Goal: Task Accomplishment & Management: Manage account settings

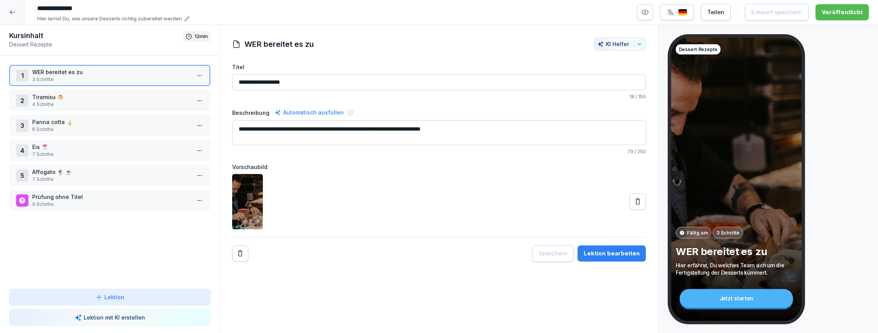
click at [16, 16] on div at bounding box center [12, 12] width 25 height 25
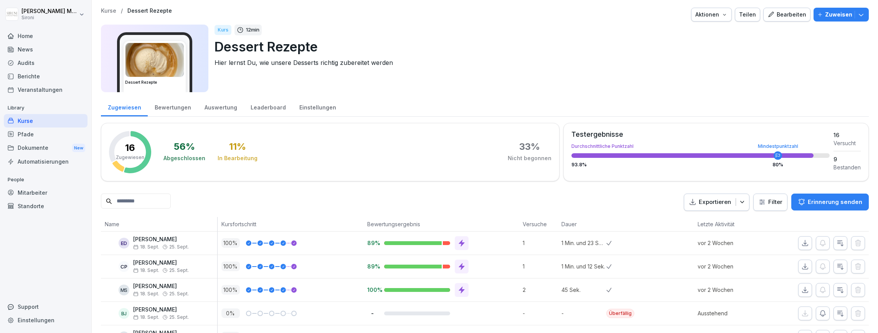
click at [29, 123] on div "Kurse" at bounding box center [46, 120] width 84 height 13
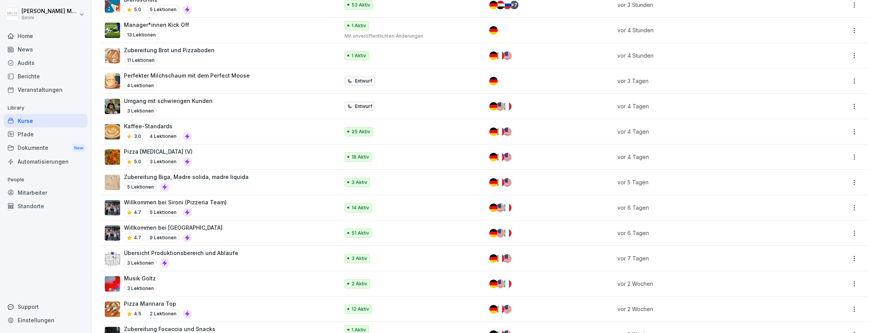
scroll to position [238, 0]
click at [129, 300] on p "Pizza Marinara Top" at bounding box center [158, 302] width 68 height 8
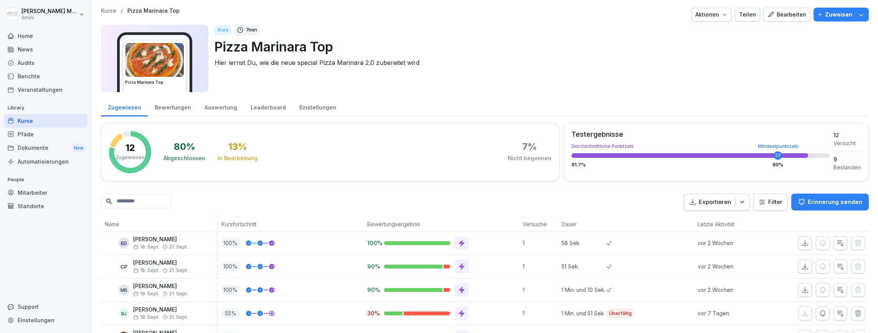
click at [794, 15] on div "Bearbeiten" at bounding box center [787, 14] width 39 height 8
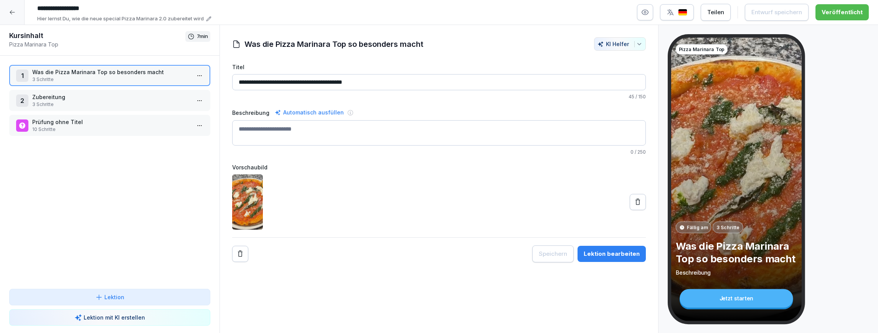
click at [129, 104] on p "3 Schritte" at bounding box center [111, 104] width 158 height 7
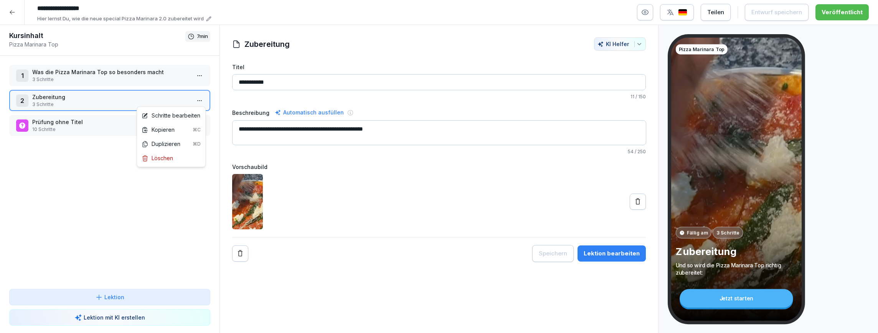
click at [201, 99] on html "**********" at bounding box center [439, 166] width 878 height 333
click at [182, 113] on div "Schritte bearbeiten" at bounding box center [171, 115] width 59 height 8
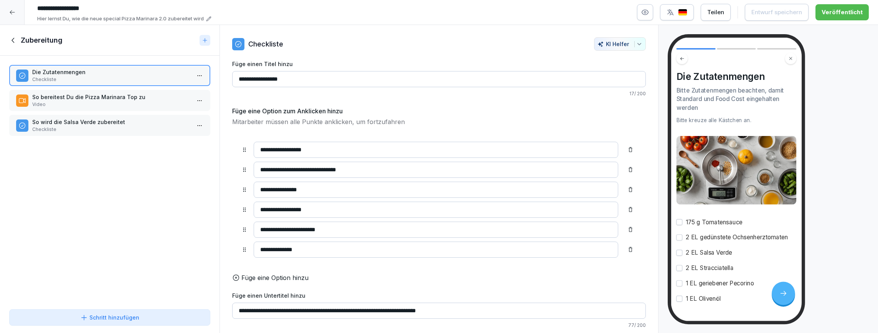
click at [17, 15] on div at bounding box center [12, 12] width 25 height 25
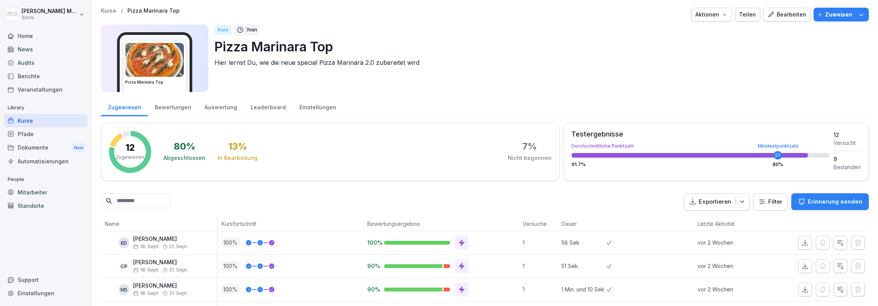
click at [32, 118] on div "Kurse" at bounding box center [46, 120] width 84 height 13
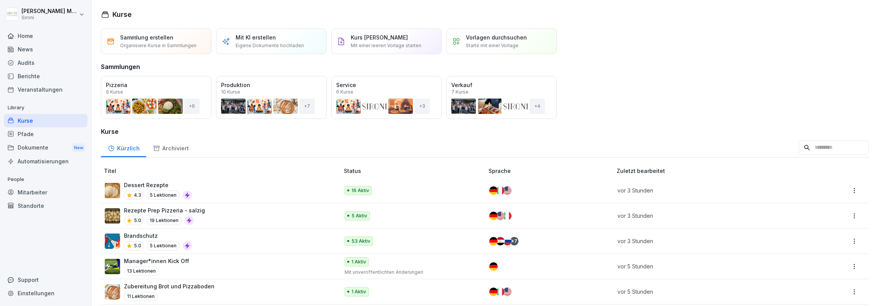
click at [31, 117] on div "Kurse" at bounding box center [46, 120] width 84 height 13
click at [28, 133] on div "Pfade" at bounding box center [46, 133] width 84 height 13
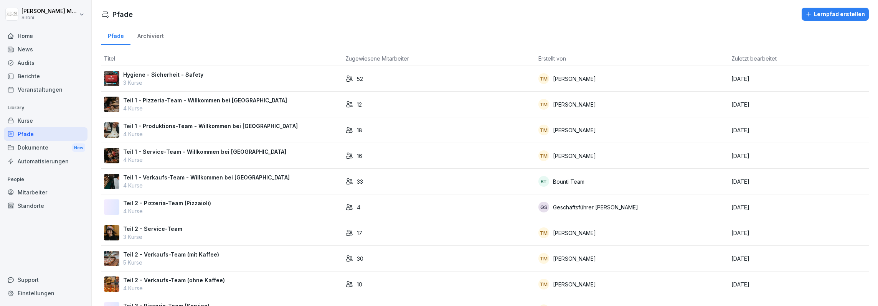
click at [22, 122] on div "Kurse" at bounding box center [46, 120] width 84 height 13
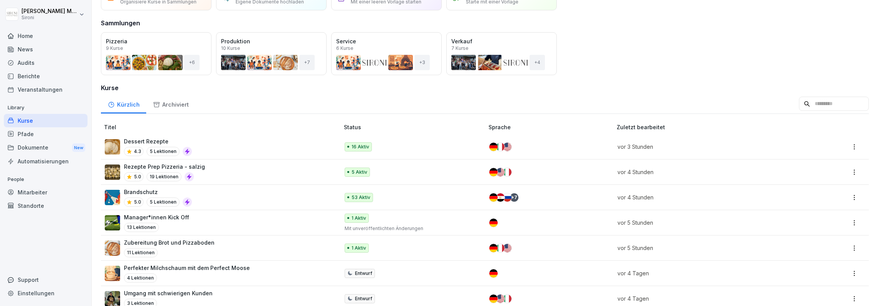
scroll to position [50, 0]
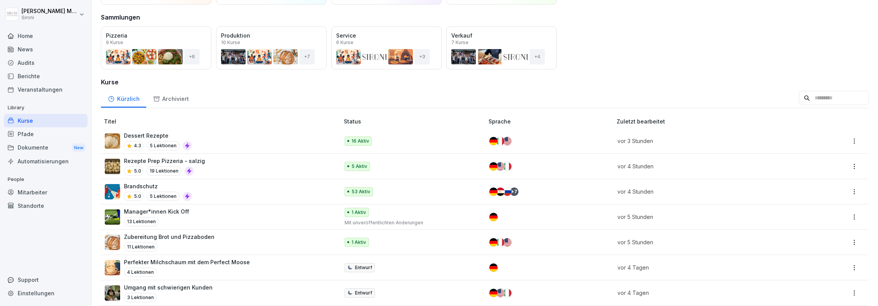
click at [151, 217] on p "13 Lektionen" at bounding box center [141, 221] width 35 height 9
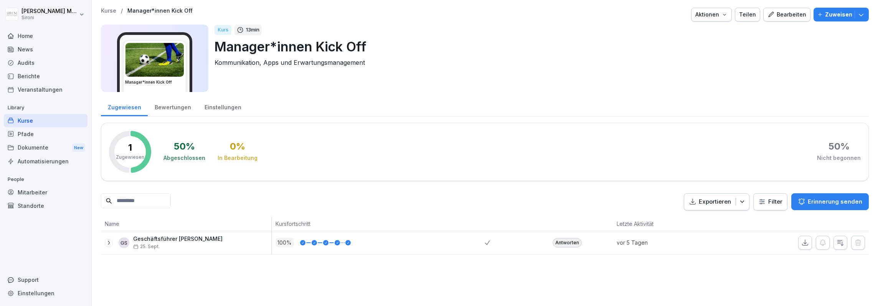
click at [28, 120] on div "Kurse" at bounding box center [46, 120] width 84 height 13
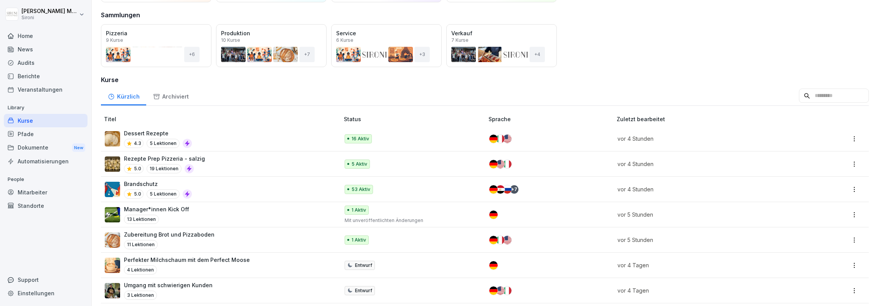
scroll to position [53, 0]
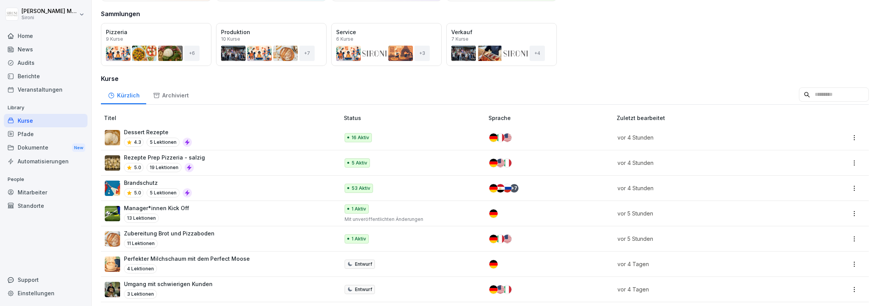
click at [203, 261] on p "Perfekter Milchschaum mit dem Perfect Moose" at bounding box center [187, 259] width 126 height 8
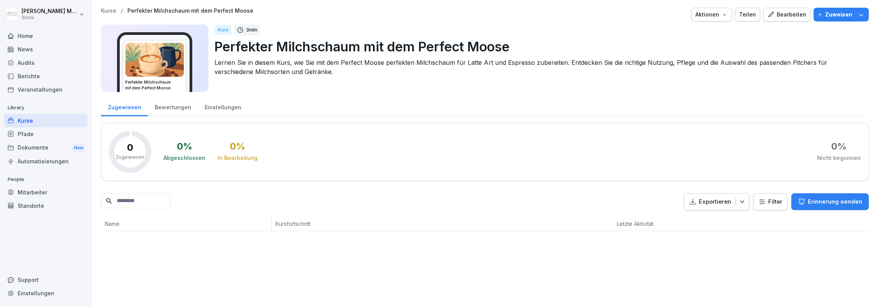
click at [793, 17] on div "Bearbeiten" at bounding box center [787, 14] width 39 height 8
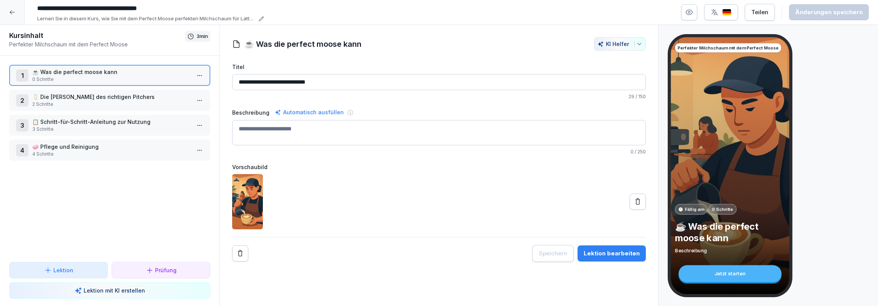
click at [148, 102] on p "2 Schritte" at bounding box center [111, 104] width 158 height 7
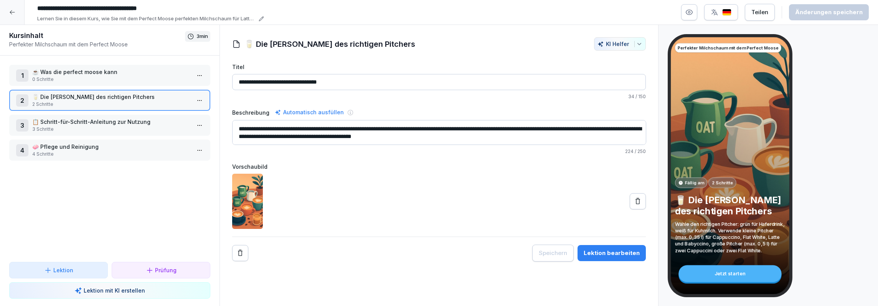
click at [145, 120] on p "📋 Schritt-für-Schritt-Anleitung zur Nutzung" at bounding box center [111, 122] width 158 height 8
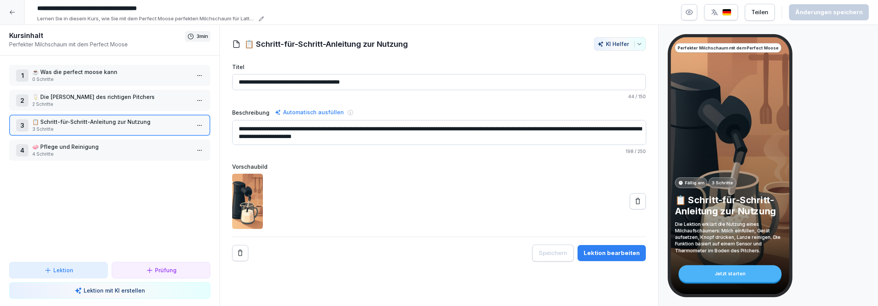
click at [119, 71] on p "☕️ Was die perfect moose kann" at bounding box center [111, 72] width 158 height 8
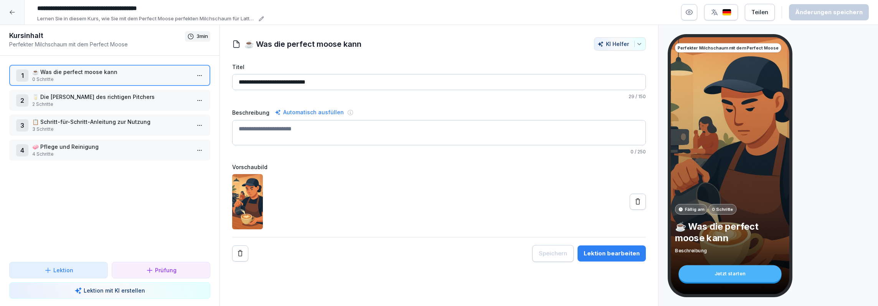
click at [133, 100] on p "🥛 Die Wahl des richtigen Pitchers" at bounding box center [111, 97] width 158 height 8
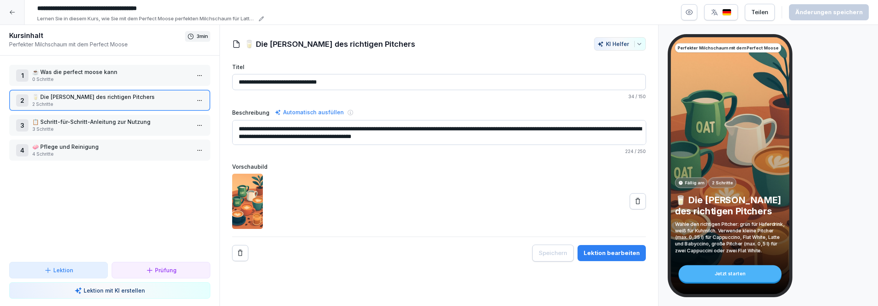
click at [157, 119] on p "📋 Schritt-für-Schritt-Anleitung zur Nutzung" at bounding box center [111, 122] width 158 height 8
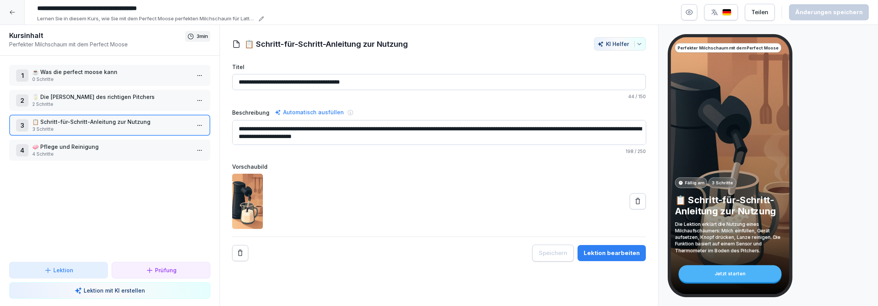
click at [169, 145] on p "🧼 Pflege und Reinigung" at bounding box center [111, 147] width 158 height 8
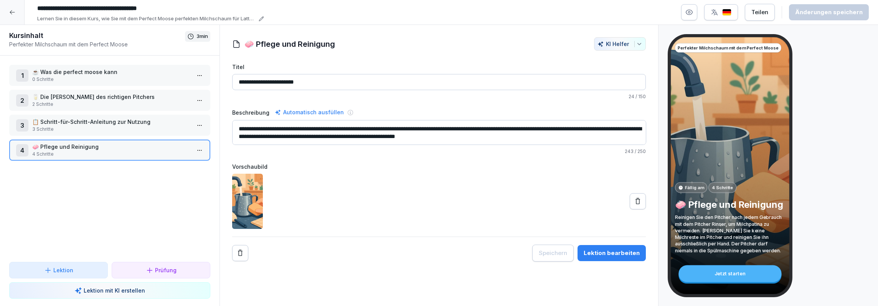
click at [166, 131] on p "3 Schritte" at bounding box center [111, 129] width 158 height 7
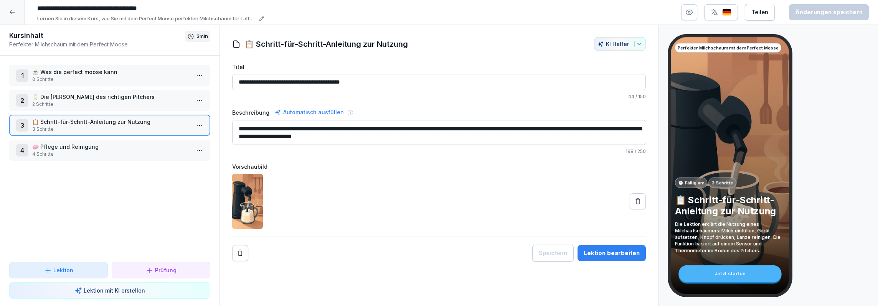
click at [162, 101] on p "2 Schritte" at bounding box center [111, 104] width 158 height 7
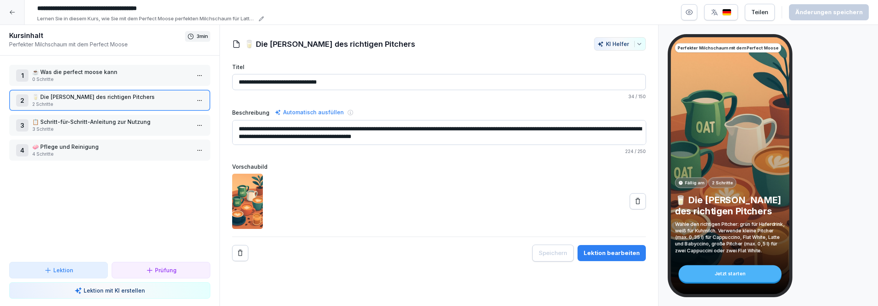
click at [159, 78] on p "0 Schritte" at bounding box center [111, 79] width 158 height 7
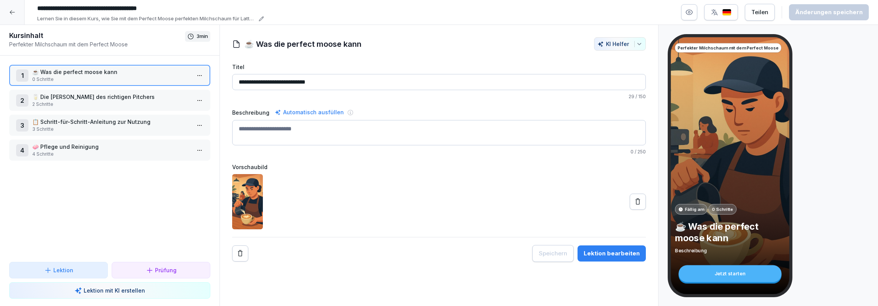
click at [154, 96] on p "🥛 Die Wahl des richtigen Pitchers" at bounding box center [111, 97] width 158 height 8
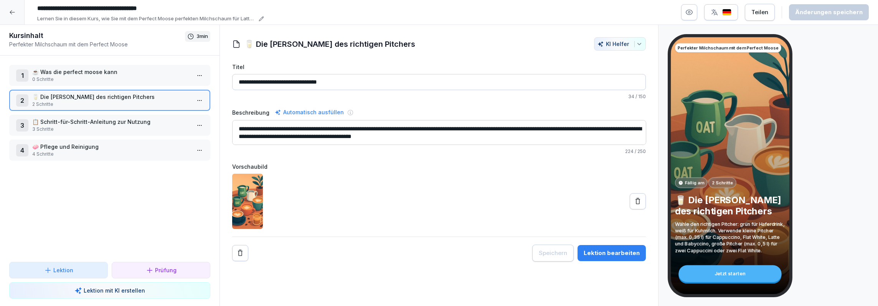
click at [199, 100] on html "**********" at bounding box center [439, 153] width 878 height 306
click at [176, 116] on div "Schritte bearbeiten" at bounding box center [171, 115] width 59 height 8
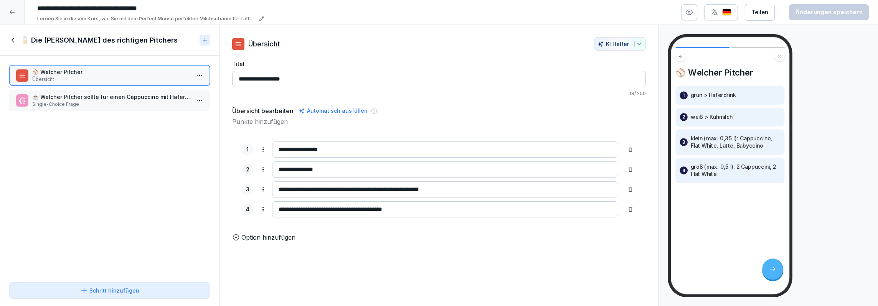
click at [153, 99] on p "☕ Welcher Pitcher sollte für einen Cappuccino mit Haferdrink verwendet werden?" at bounding box center [111, 97] width 158 height 8
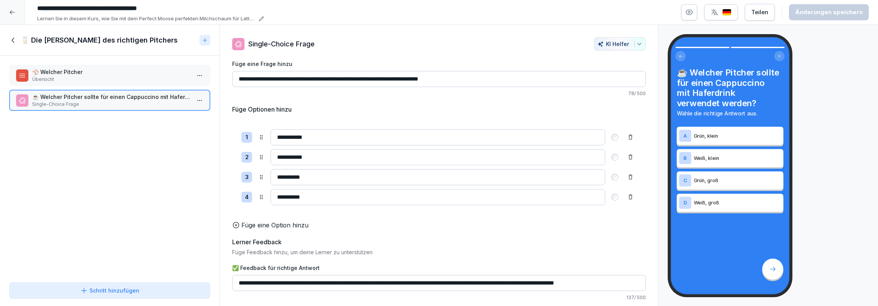
click at [15, 36] on icon at bounding box center [13, 40] width 8 height 8
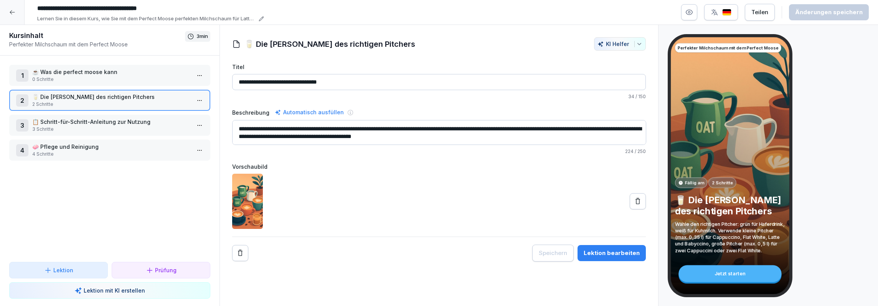
click at [126, 132] on p "3 Schritte" at bounding box center [111, 129] width 158 height 7
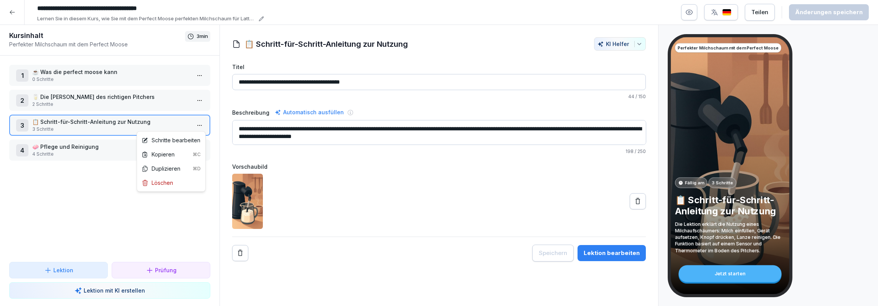
click at [198, 124] on html "**********" at bounding box center [439, 153] width 878 height 306
click at [178, 136] on div "Schritte bearbeiten" at bounding box center [171, 140] width 59 height 8
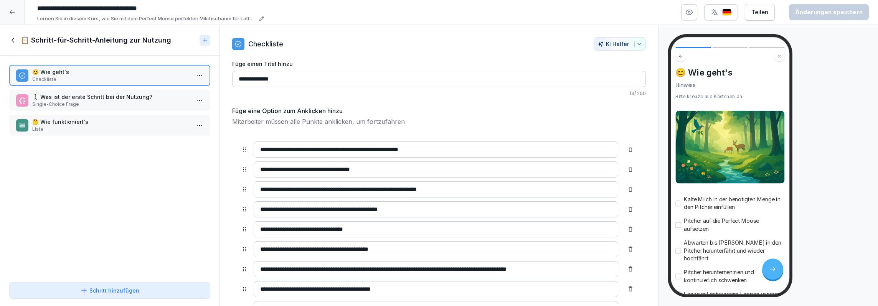
click at [117, 99] on p "🚶‍♂️ Was ist der erste Schritt bei der Nutzung?" at bounding box center [111, 97] width 158 height 8
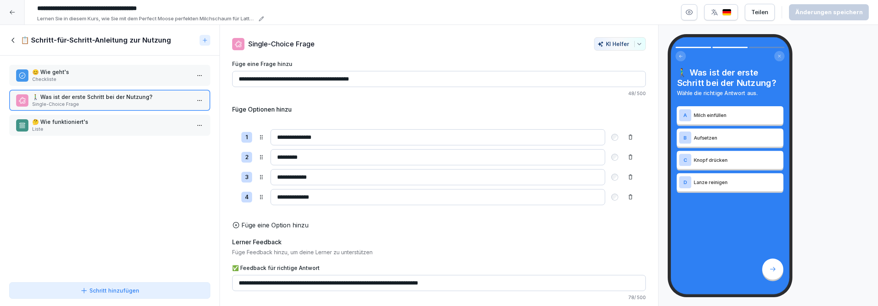
click at [152, 75] on p "😊 Wie geht's" at bounding box center [111, 72] width 158 height 8
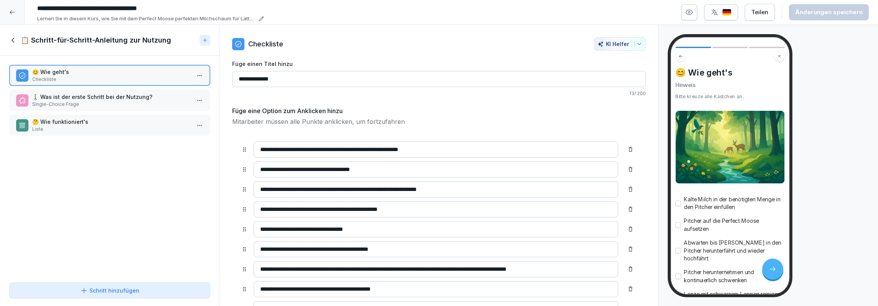
click at [94, 287] on div "Schritt hinzufügen" at bounding box center [109, 291] width 59 height 8
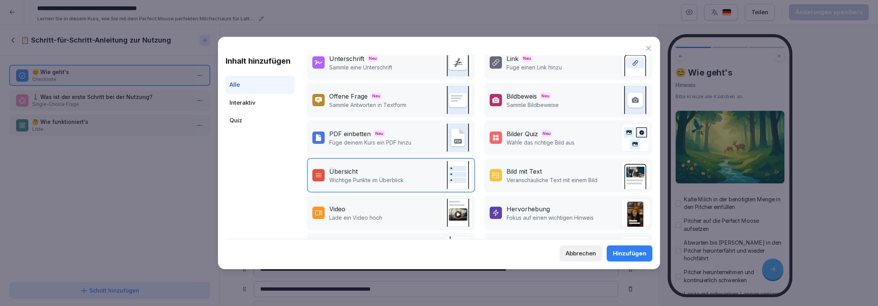
scroll to position [11, 0]
click at [395, 214] on div "Video Lade ein Video hoch" at bounding box center [391, 212] width 168 height 35
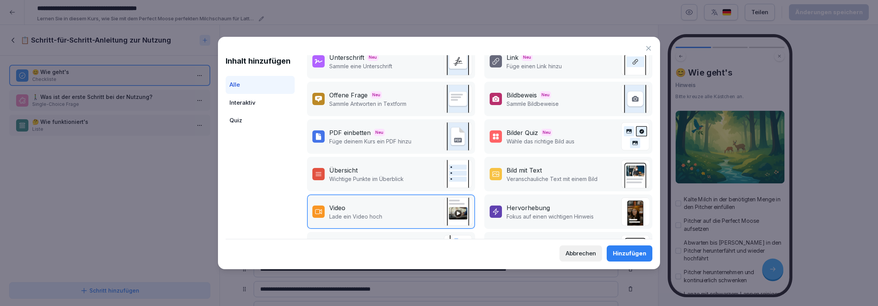
click at [633, 251] on div "Hinzufügen" at bounding box center [629, 253] width 33 height 8
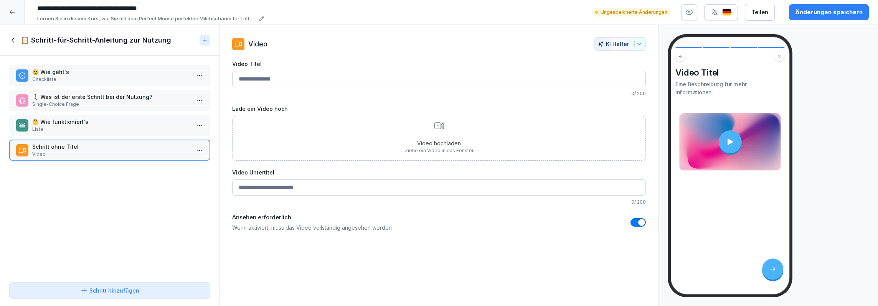
click at [355, 79] on input "Video Titel" at bounding box center [439, 79] width 414 height 16
type input "**********"
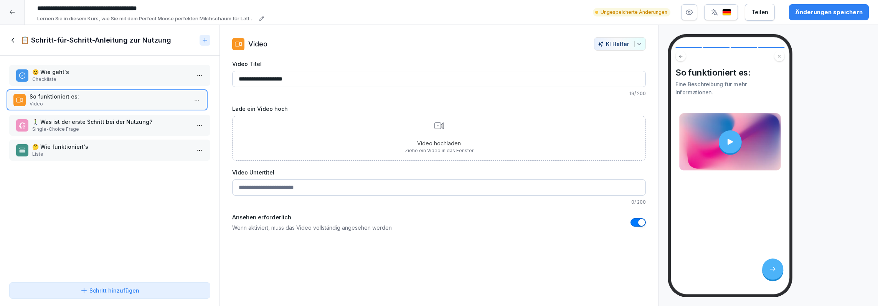
drag, startPoint x: 174, startPoint y: 151, endPoint x: 171, endPoint y: 101, distance: 50.4
click at [171, 101] on p "Video" at bounding box center [109, 104] width 158 height 7
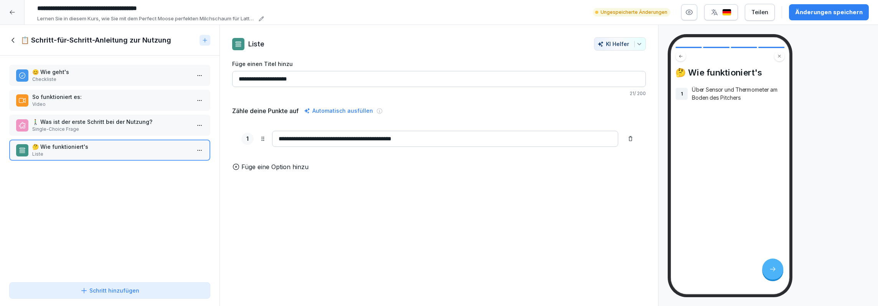
click at [144, 98] on p "So funktioniert es:" at bounding box center [111, 97] width 158 height 8
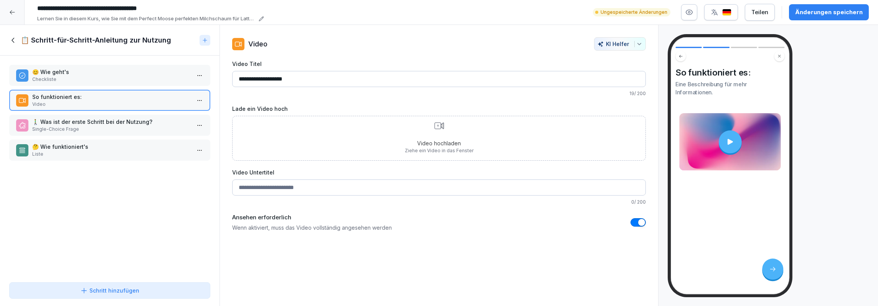
click at [263, 190] on input "Video Untertitel" at bounding box center [439, 188] width 414 height 16
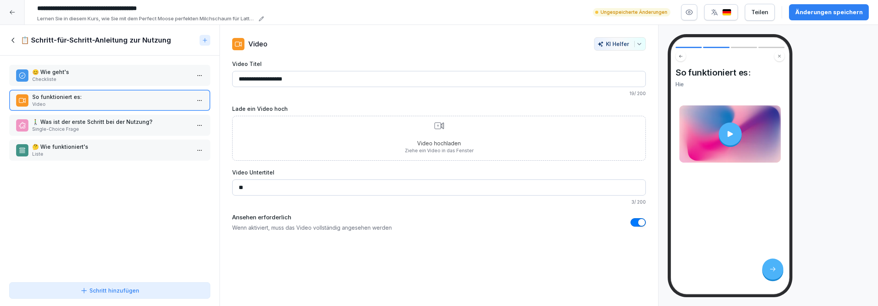
type input "*"
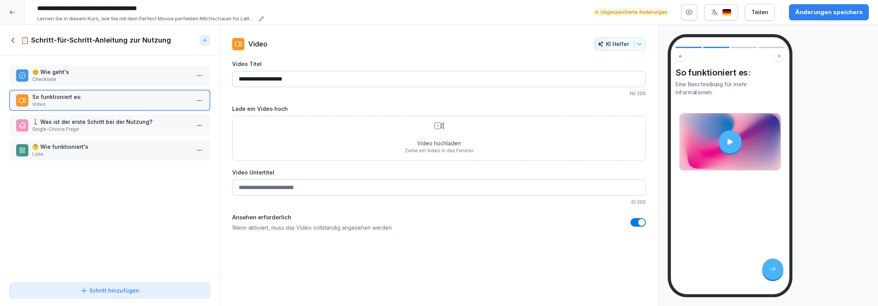
click at [804, 15] on div "Änderungen speichern" at bounding box center [829, 12] width 68 height 8
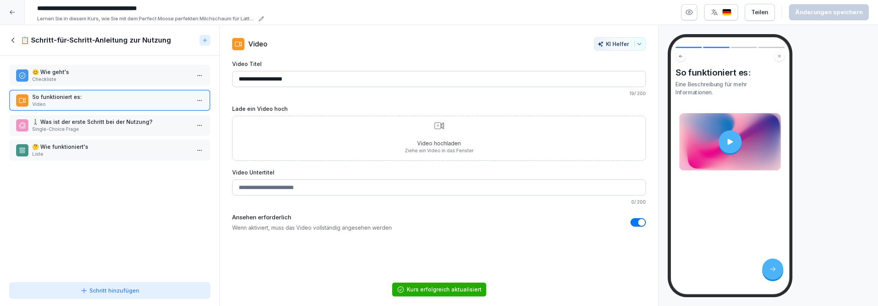
click at [10, 40] on icon at bounding box center [13, 40] width 8 height 8
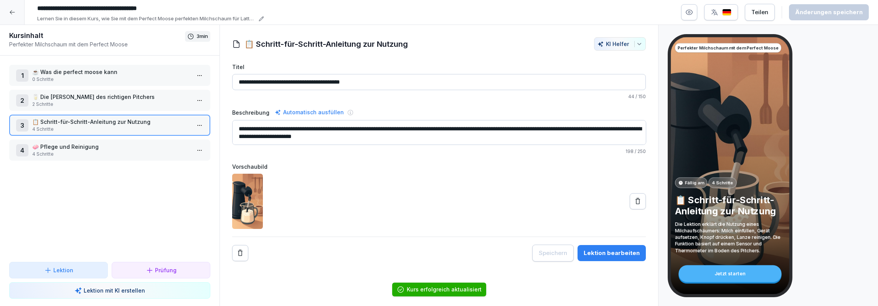
click at [89, 150] on p "🧼 Pflege und Reinigung" at bounding box center [111, 147] width 158 height 8
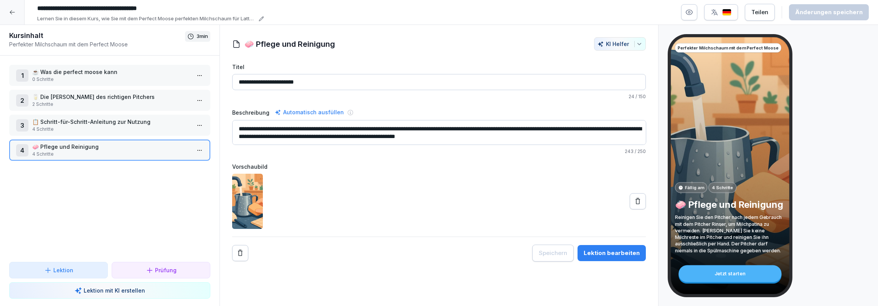
click at [193, 148] on div "4 🧼 Pflege und Reinigung 4 Schritte" at bounding box center [109, 150] width 187 height 15
click at [201, 151] on html "**********" at bounding box center [439, 153] width 878 height 306
click at [175, 163] on div "Schritte bearbeiten" at bounding box center [171, 165] width 59 height 8
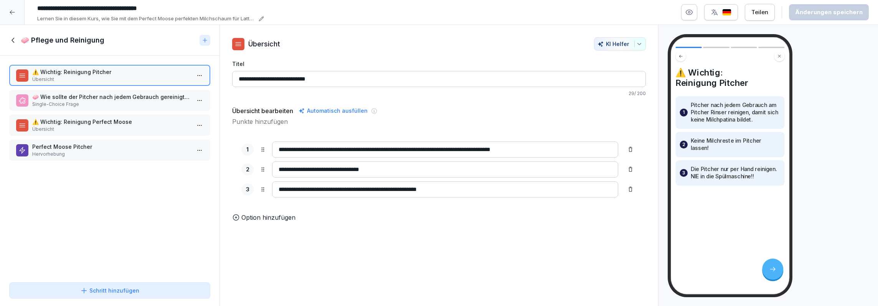
click at [120, 145] on p "Perfect Moose Pitcher" at bounding box center [111, 147] width 158 height 8
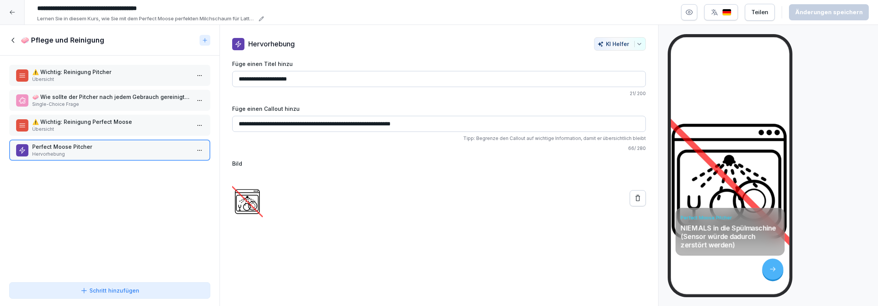
click at [122, 122] on p "⚠️ Wichtig: Reinigung Perfect Moose" at bounding box center [111, 122] width 158 height 8
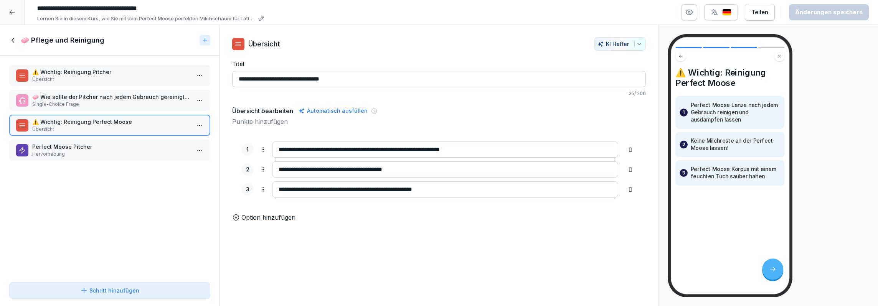
click at [134, 93] on p "🧼 Wie sollte der Pitcher nach jedem Gebrauch gereinigt werden?" at bounding box center [111, 97] width 158 height 8
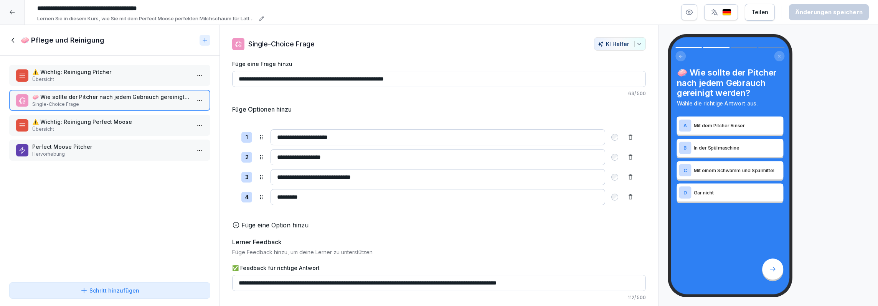
click at [135, 69] on p "⚠️ Wichtig: Reinigung Pitcher" at bounding box center [111, 72] width 158 height 8
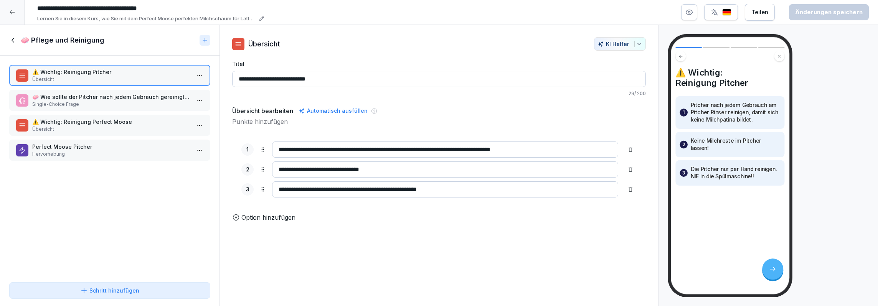
click at [129, 91] on div "🧼 Wie sollte der Pitcher nach jedem Gebrauch gereinigt werden? Single-Choice Fr…" at bounding box center [109, 100] width 201 height 21
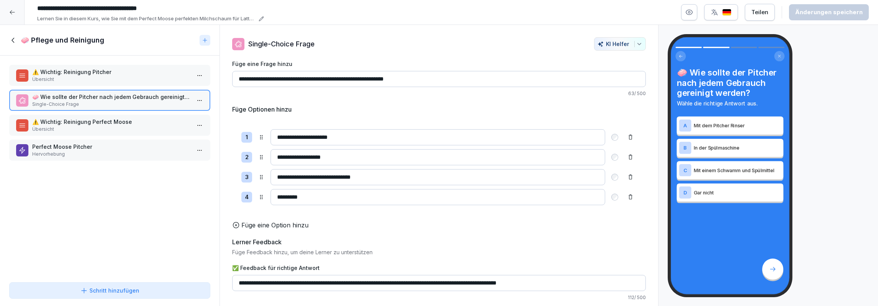
click at [130, 76] on p "Übersicht" at bounding box center [111, 79] width 158 height 7
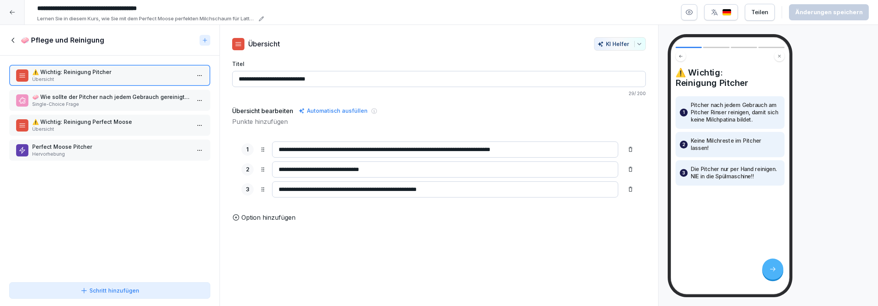
click at [10, 40] on icon at bounding box center [13, 40] width 8 height 8
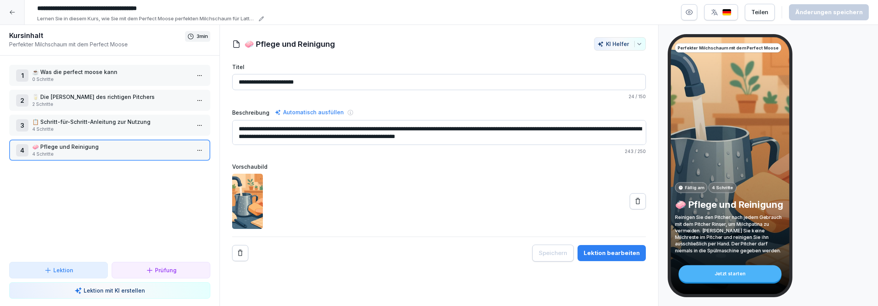
click at [55, 129] on p "4 Schritte" at bounding box center [111, 129] width 158 height 7
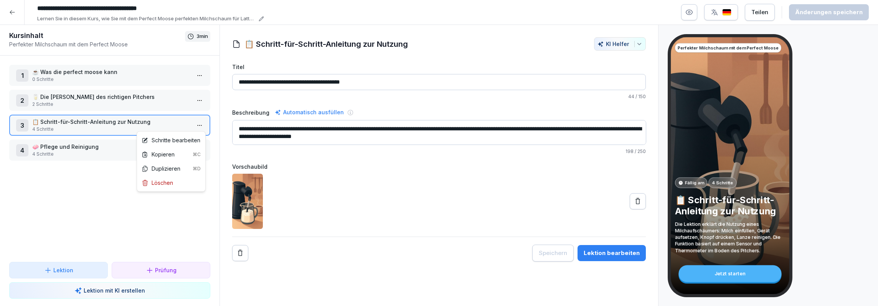
click at [195, 127] on html "**********" at bounding box center [439, 153] width 878 height 306
click at [184, 140] on div "Schritte bearbeiten" at bounding box center [171, 140] width 59 height 8
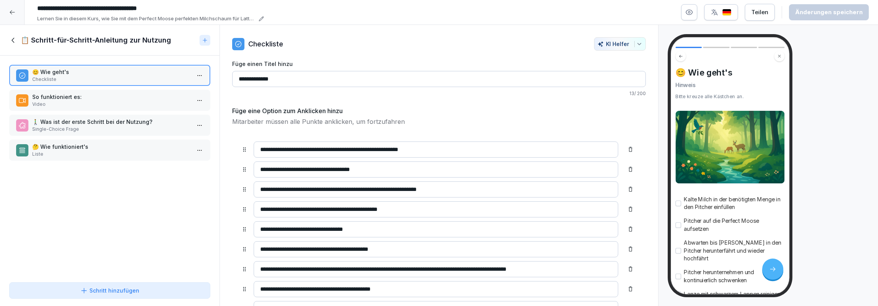
click at [159, 127] on p "Single-Choice Frage" at bounding box center [111, 129] width 158 height 7
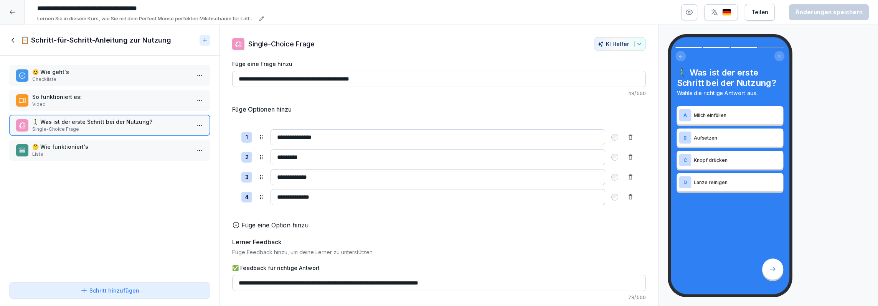
click at [147, 142] on div "🤔 Wie funktioniert's Liste" at bounding box center [109, 150] width 201 height 21
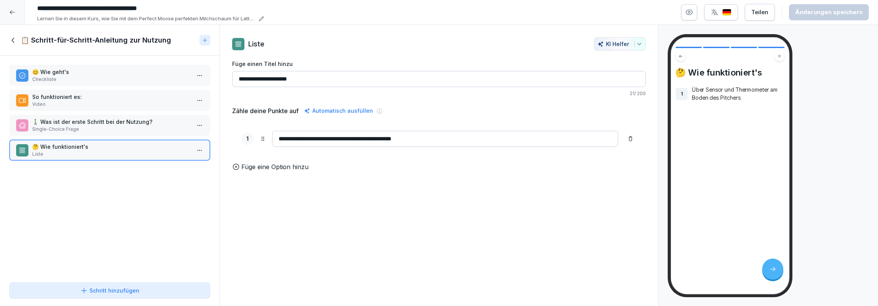
click at [144, 129] on p "Single-Choice Frage" at bounding box center [111, 129] width 158 height 7
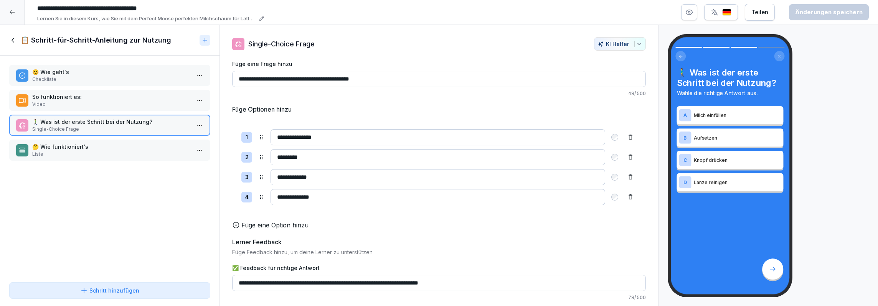
click at [138, 141] on div "🤔 Wie funktioniert's Liste" at bounding box center [109, 150] width 201 height 21
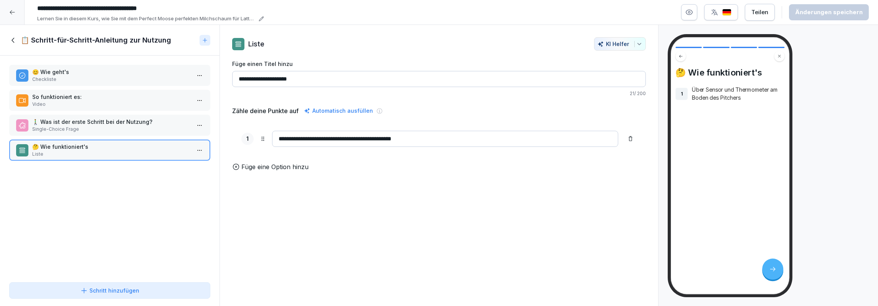
click at [254, 170] on p "Füge eine Option hinzu" at bounding box center [274, 166] width 67 height 9
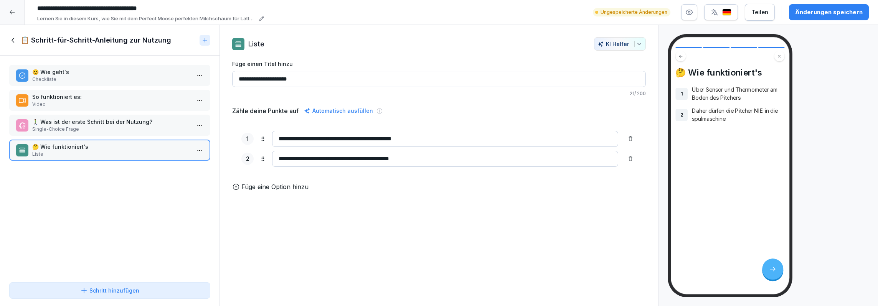
click at [378, 155] on input "**********" at bounding box center [445, 159] width 346 height 16
click at [419, 157] on input "**********" at bounding box center [445, 159] width 346 height 16
type input "**********"
click at [294, 184] on p "Füge eine Option hinzu" at bounding box center [274, 186] width 67 height 9
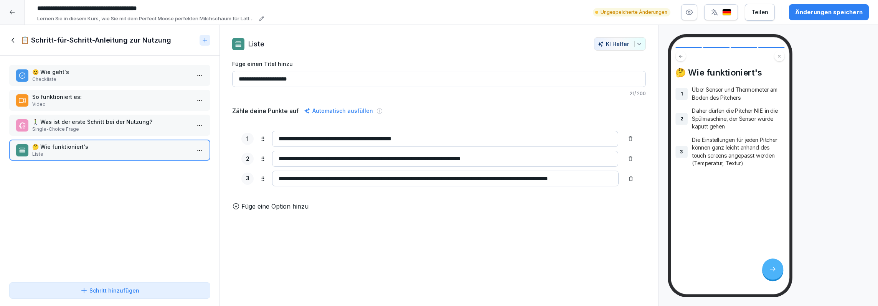
type input "**********"
click at [815, 10] on div "Änderungen speichern" at bounding box center [829, 12] width 68 height 8
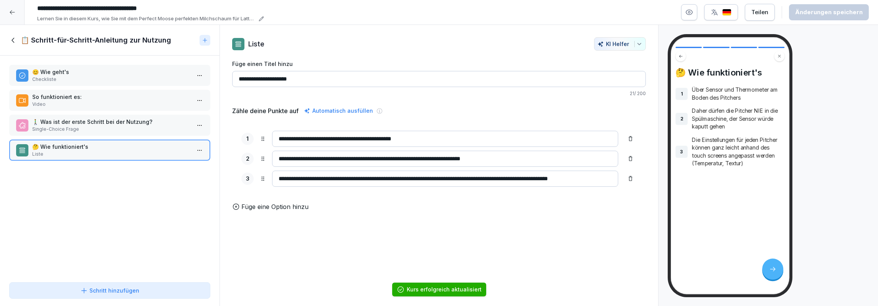
click at [61, 125] on p "🚶‍♂️ Was ist der erste Schritt bei der Nutzung?" at bounding box center [111, 122] width 158 height 8
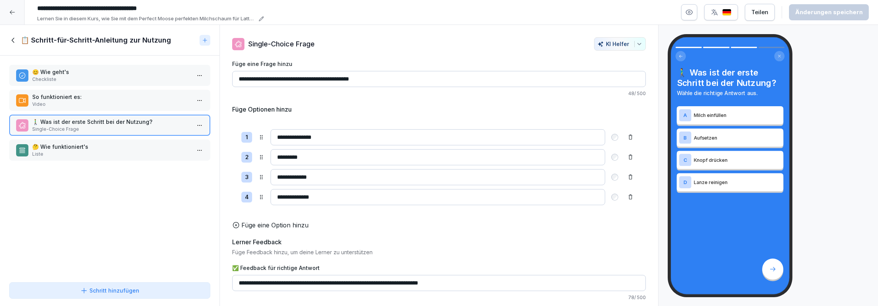
click at [104, 94] on p "So funktioniert es:" at bounding box center [111, 97] width 158 height 8
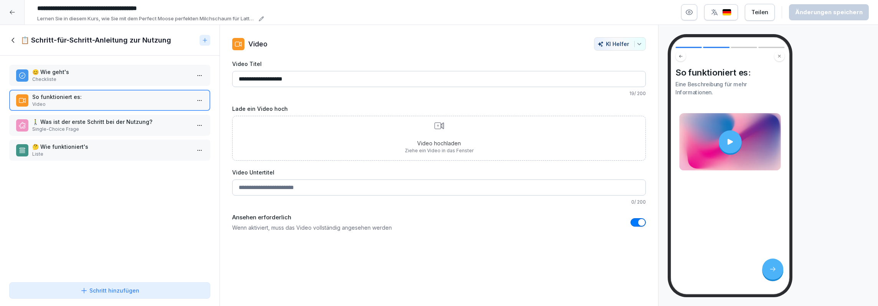
click at [99, 87] on div "😊 Wie geht's Checkliste So funktioniert es: Video 🚶‍♂️ Was ist der erste Schrit…" at bounding box center [110, 168] width 220 height 224
click at [100, 78] on p "Checkliste" at bounding box center [111, 79] width 158 height 7
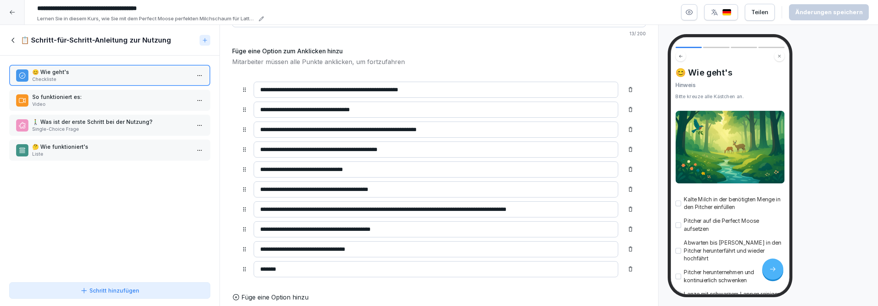
scroll to position [61, 0]
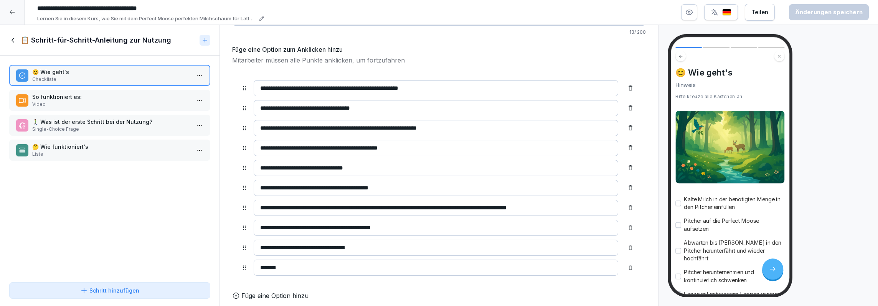
click at [344, 165] on input "**********" at bounding box center [436, 168] width 365 height 16
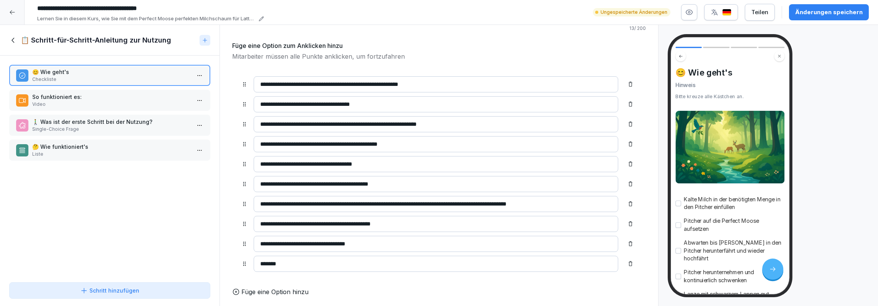
scroll to position [66, 0]
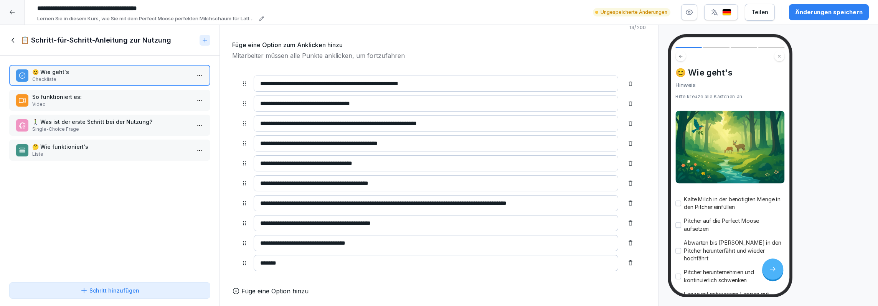
type input "**********"
click at [490, 199] on input "**********" at bounding box center [436, 203] width 365 height 16
type input "**********"
click at [370, 219] on input "**********" at bounding box center [436, 223] width 365 height 16
click at [405, 222] on input "**********" at bounding box center [436, 223] width 365 height 16
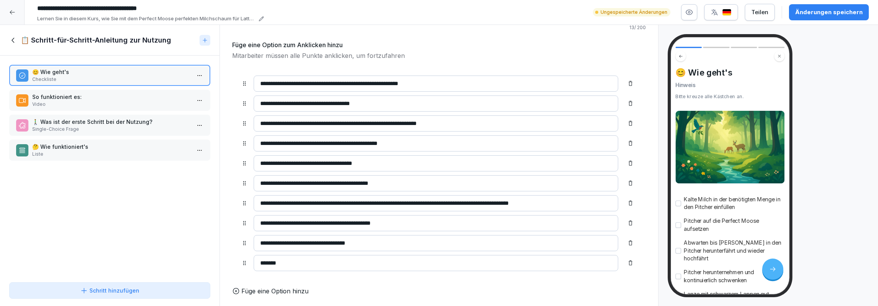
click at [306, 269] on div "**********" at bounding box center [439, 173] width 414 height 214
click at [15, 40] on icon at bounding box center [13, 40] width 8 height 8
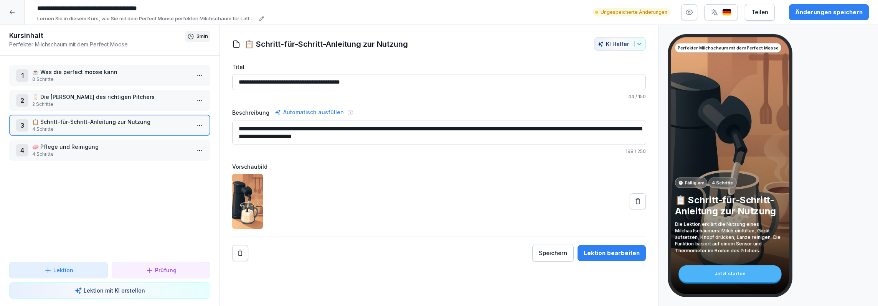
click at [54, 145] on p "🧼 Pflege und Reinigung" at bounding box center [111, 147] width 158 height 8
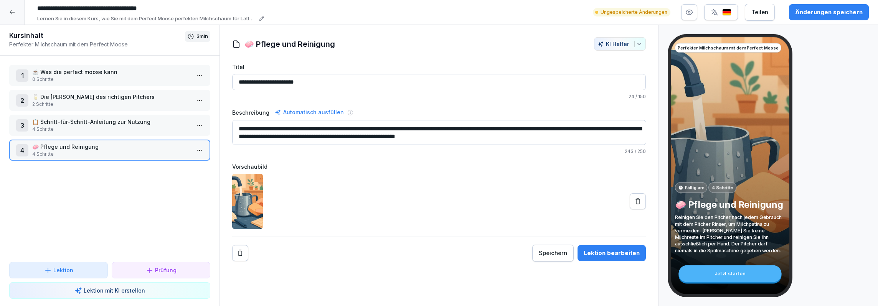
click at [200, 150] on html "**********" at bounding box center [439, 153] width 878 height 306
click at [180, 163] on div "Schritte bearbeiten" at bounding box center [171, 165] width 59 height 8
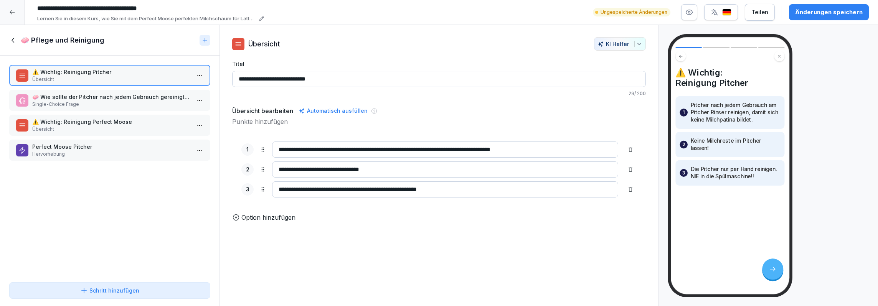
click at [97, 141] on div "Perfect Moose Pitcher Hervorhebung" at bounding box center [109, 150] width 201 height 21
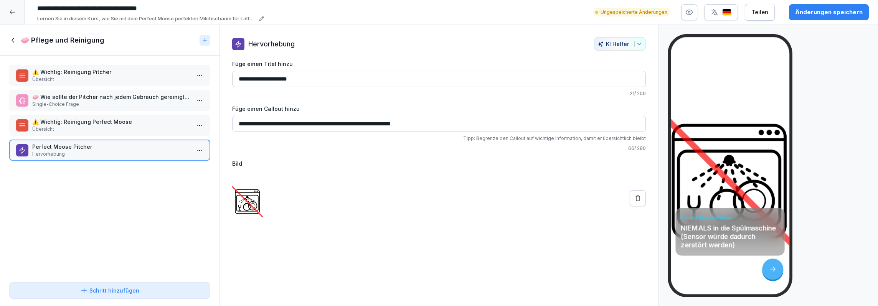
click at [139, 124] on p "⚠️ Wichtig: Reinigung Perfect Moose" at bounding box center [111, 122] width 158 height 8
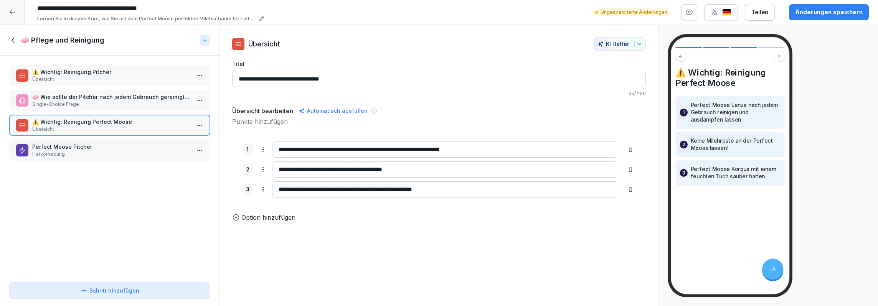
click at [142, 104] on p "Single-Choice Frage" at bounding box center [111, 104] width 158 height 7
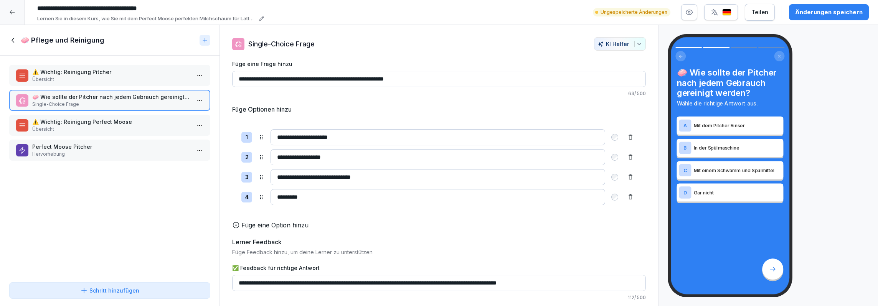
click at [143, 115] on div "⚠️ Wichtig: Reinigung Perfect Moose Übersicht" at bounding box center [109, 125] width 201 height 21
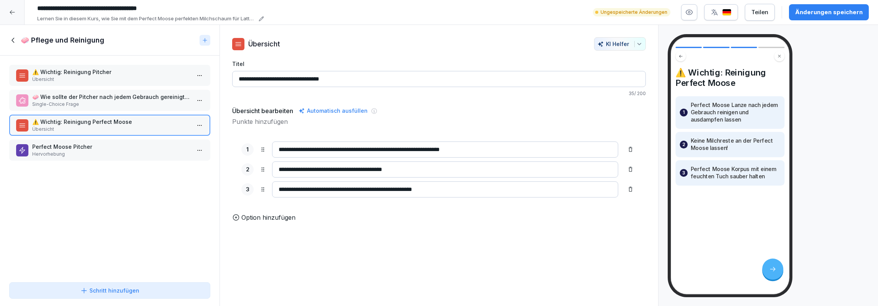
click at [13, 38] on icon at bounding box center [13, 40] width 8 height 8
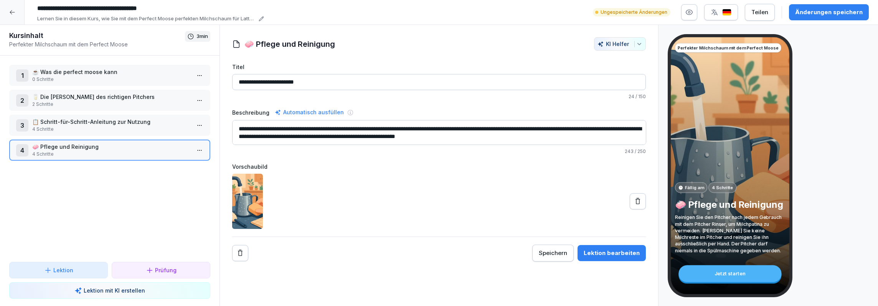
click at [9, 13] on icon at bounding box center [12, 12] width 6 height 6
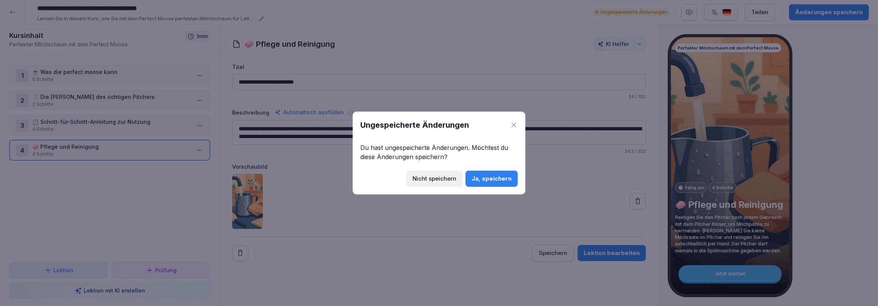
click at [480, 180] on div "Ja, speichern" at bounding box center [492, 179] width 40 height 8
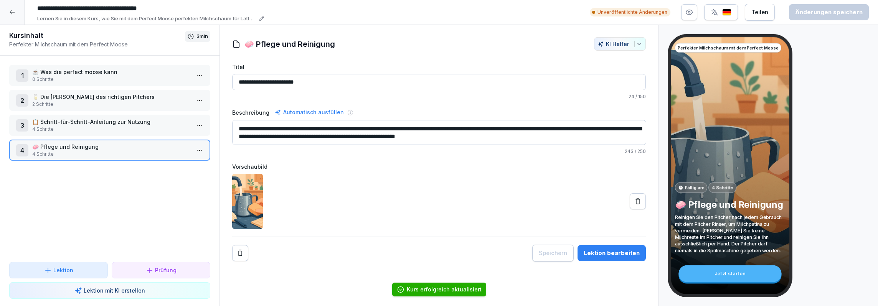
click at [11, 15] on icon at bounding box center [12, 12] width 6 height 6
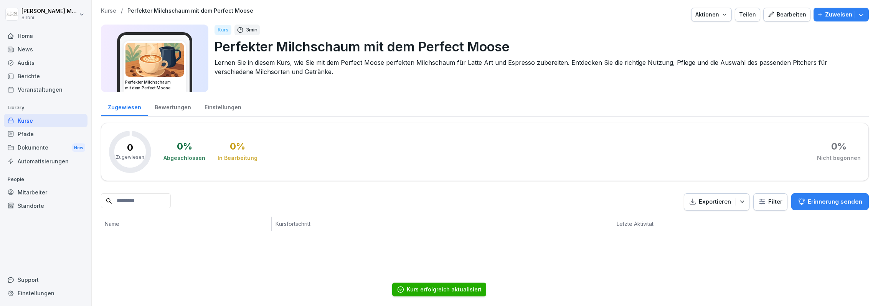
click at [29, 66] on div "Audits" at bounding box center [46, 62] width 84 height 13
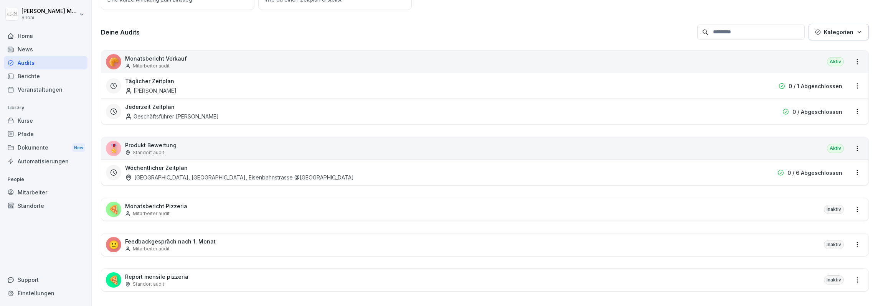
scroll to position [99, 0]
click at [189, 214] on div "🍕 Monatsbericht Pizzeria Mitarbeiter audit Inaktiv" at bounding box center [484, 208] width 767 height 22
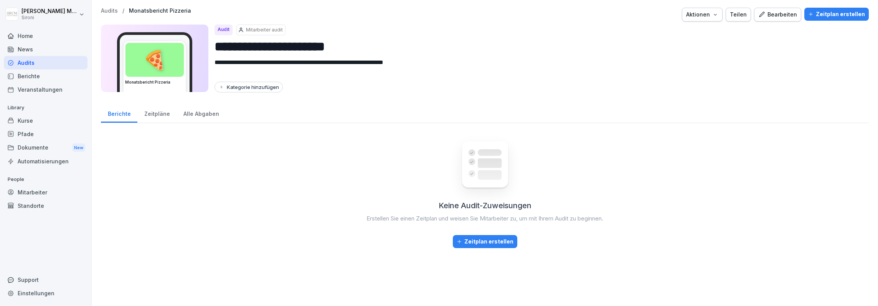
click at [765, 13] on icon "button" at bounding box center [761, 14] width 7 height 7
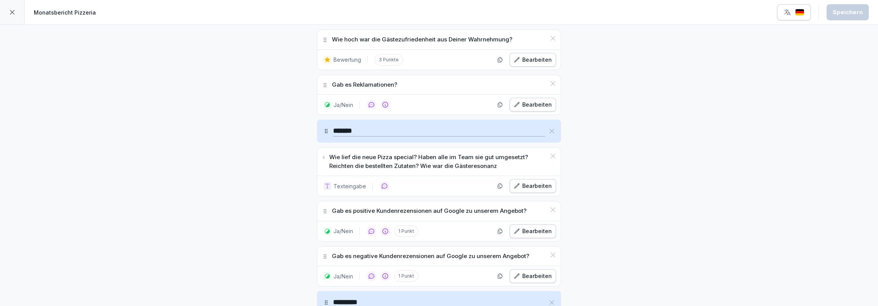
scroll to position [642, 0]
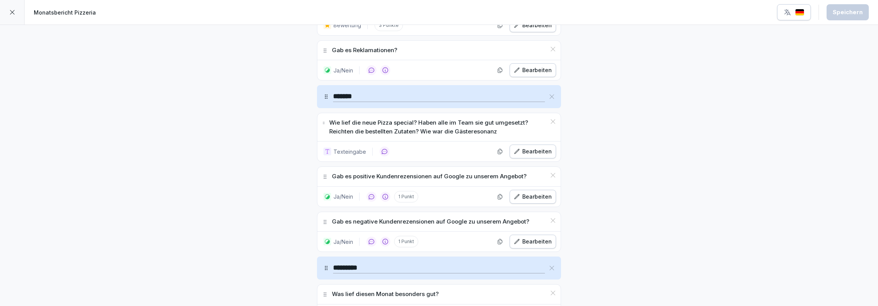
click at [11, 12] on icon at bounding box center [12, 12] width 6 height 6
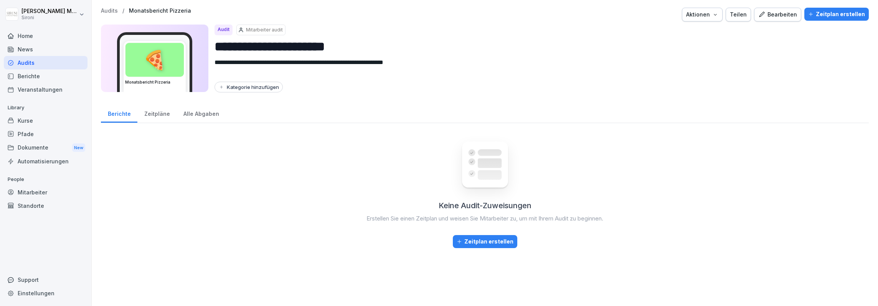
click at [105, 11] on p "Audits" at bounding box center [109, 11] width 17 height 7
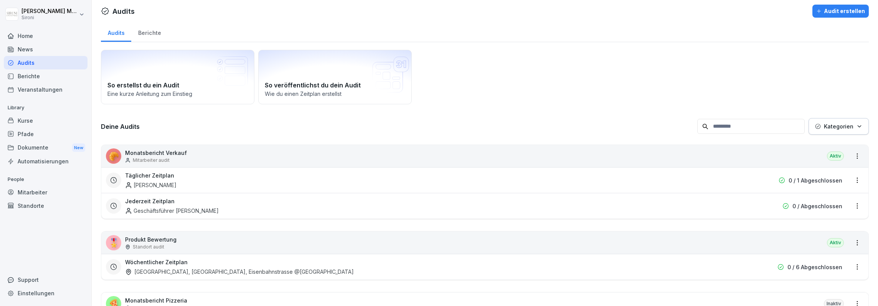
scroll to position [5, 0]
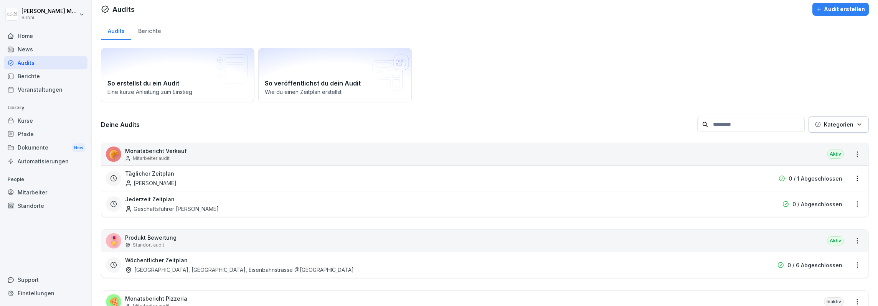
click at [181, 150] on p "Monatsbericht Verkauf" at bounding box center [156, 151] width 62 height 8
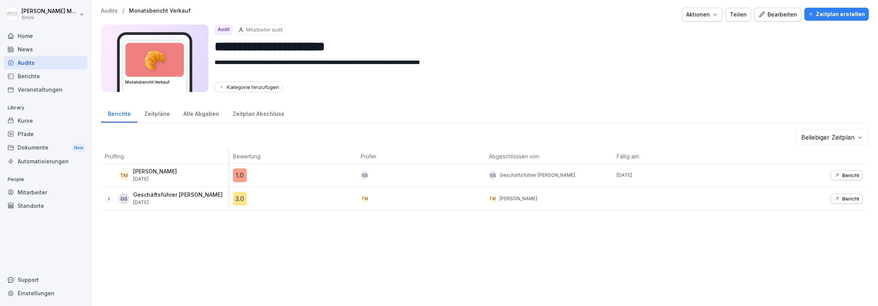
click at [776, 15] on div "Bearbeiten" at bounding box center [777, 14] width 39 height 8
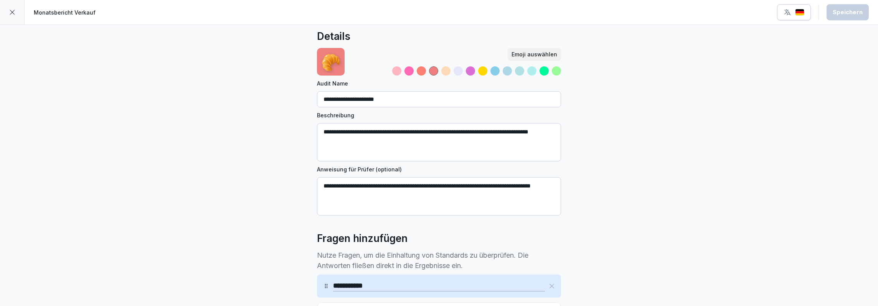
scroll to position [8, 0]
click at [10, 15] on icon at bounding box center [12, 12] width 6 height 6
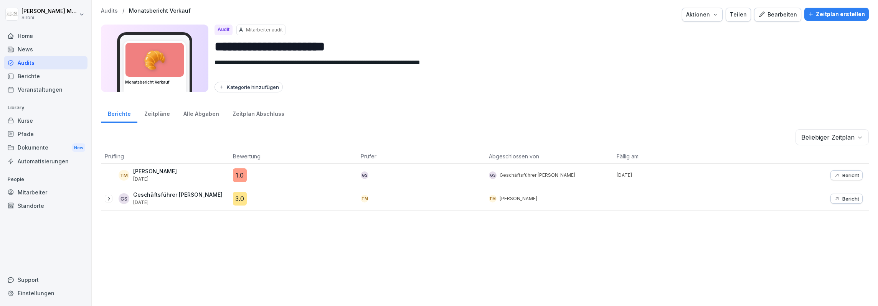
click at [26, 36] on div "Home" at bounding box center [46, 35] width 84 height 13
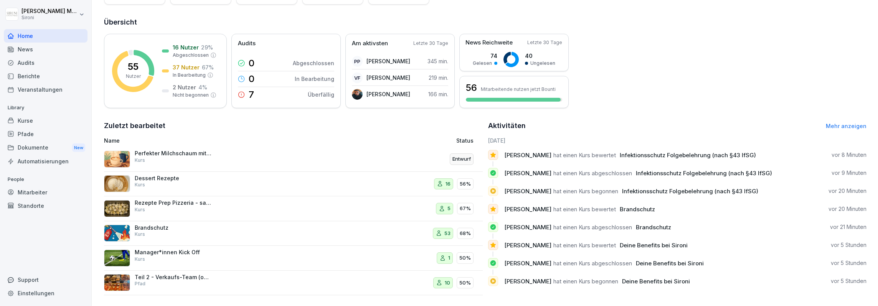
scroll to position [83, 0]
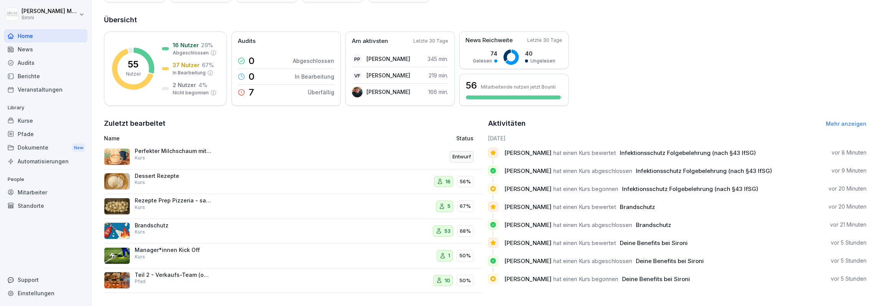
click at [20, 114] on link "Kurse" at bounding box center [46, 120] width 84 height 13
click at [23, 117] on div "Kurse" at bounding box center [46, 120] width 84 height 13
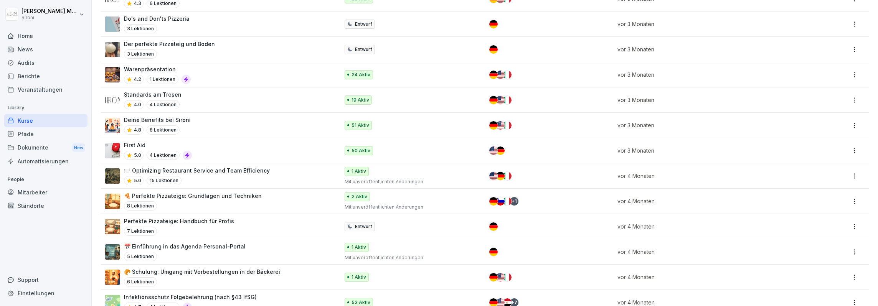
scroll to position [1106, 0]
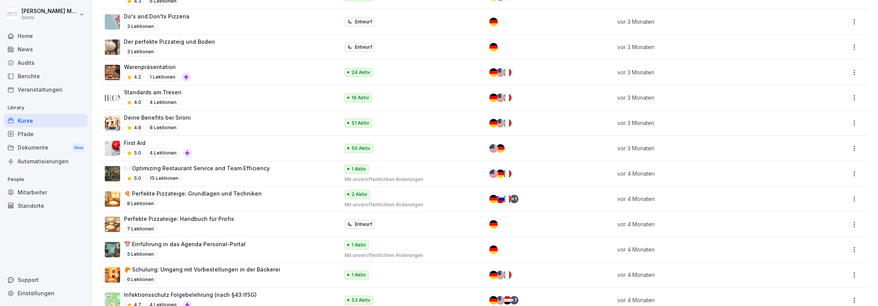
click at [191, 301] on div "4.7 4 Lektionen" at bounding box center [190, 305] width 133 height 9
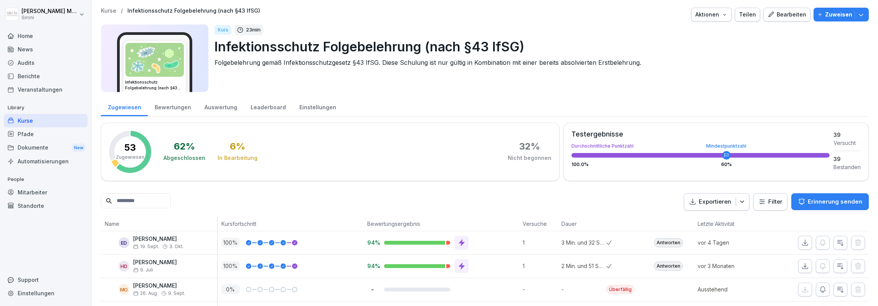
click at [161, 107] on div "Bewertungen" at bounding box center [173, 107] width 50 height 20
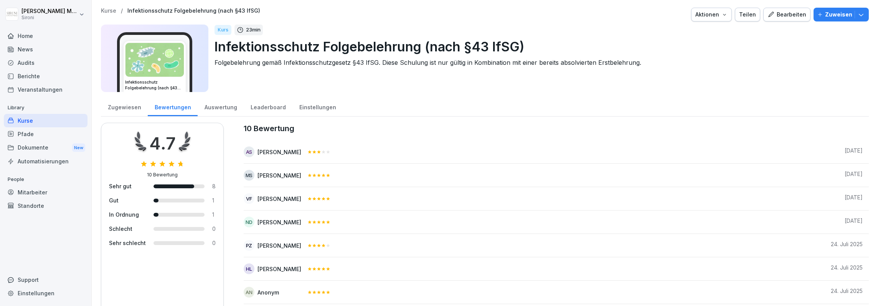
click at [119, 106] on div "Zugewiesen" at bounding box center [124, 107] width 47 height 20
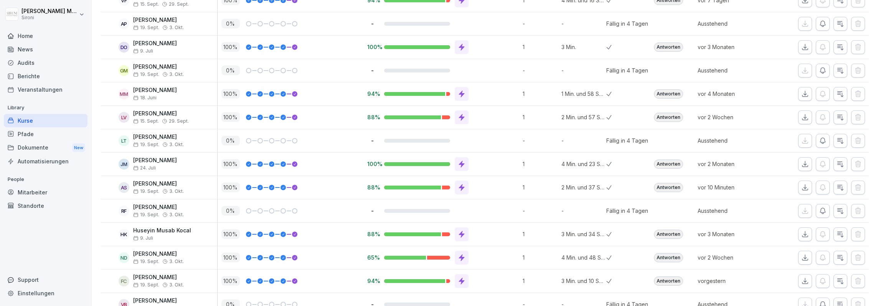
scroll to position [1165, 0]
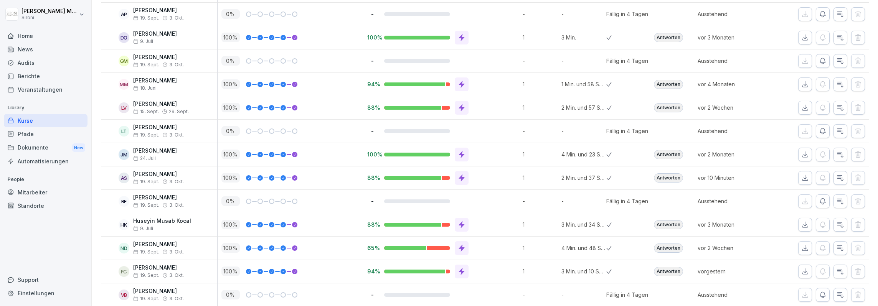
click at [465, 174] on icon at bounding box center [462, 178] width 8 height 8
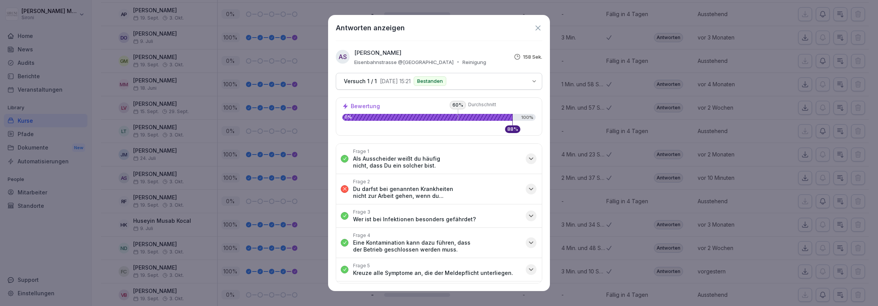
click at [439, 186] on p "Du darfst bei genannten Krankheiten nicht zur Arbeit gehen, wenn du..." at bounding box center [437, 193] width 168 height 14
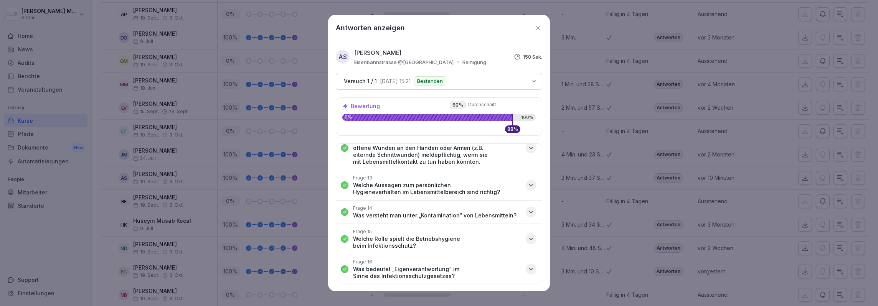
scroll to position [424, 0]
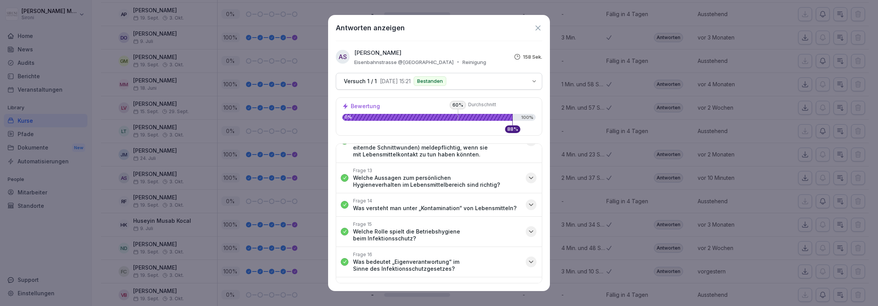
click at [489, 289] on p "Wenn du meldepflichtige Symptome aufweist, genügt es, deinem Arzt [PERSON_NAME]…" at bounding box center [437, 296] width 168 height 14
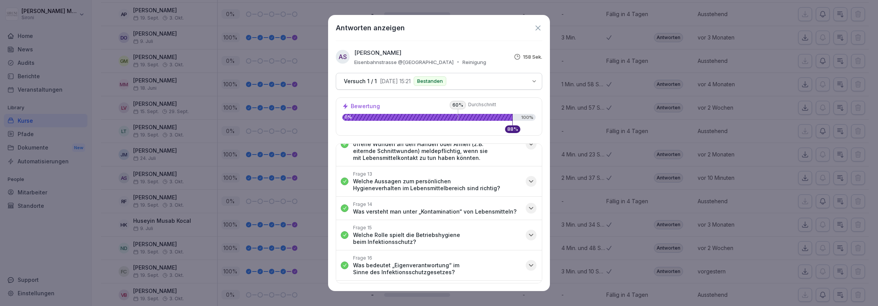
scroll to position [461, 0]
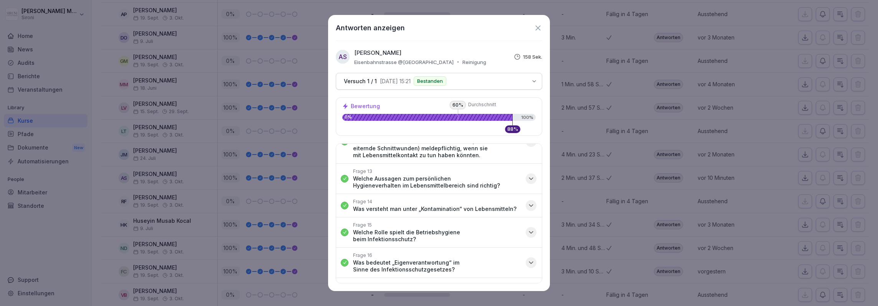
click at [531, 289] on icon "button" at bounding box center [531, 293] width 8 height 8
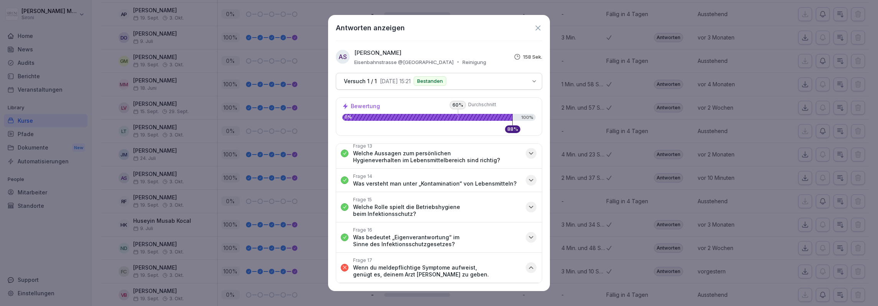
scroll to position [497, 0]
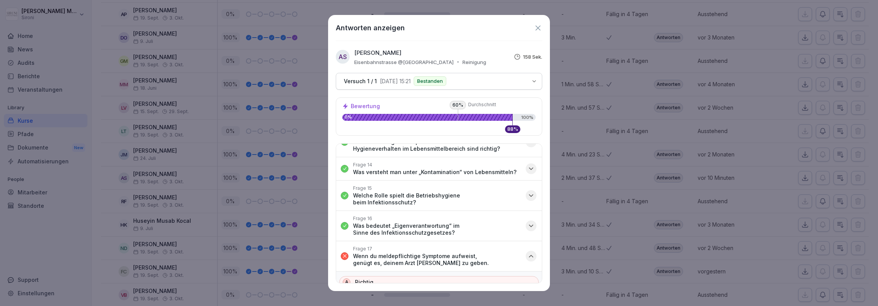
click at [538, 30] on icon at bounding box center [538, 28] width 8 height 8
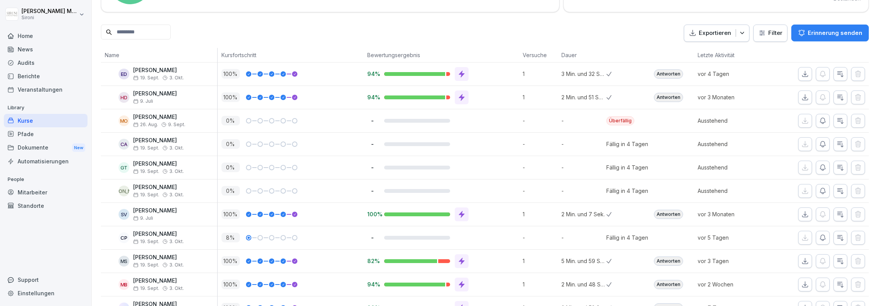
scroll to position [0, 0]
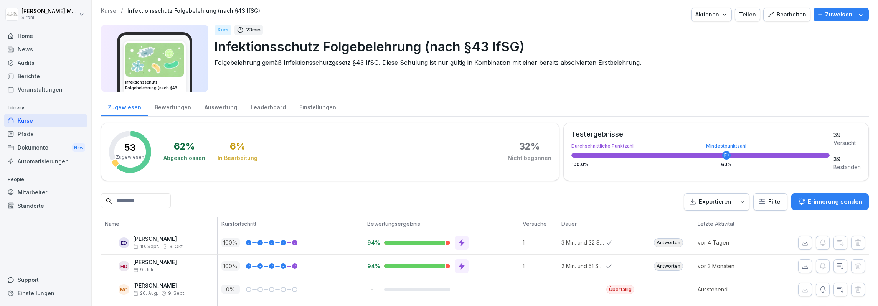
click at [783, 16] on div "Bearbeiten" at bounding box center [787, 14] width 39 height 8
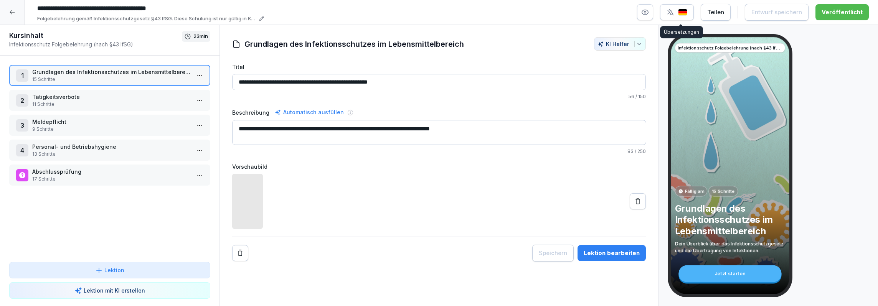
click at [674, 16] on icon "button" at bounding box center [671, 12] width 8 height 8
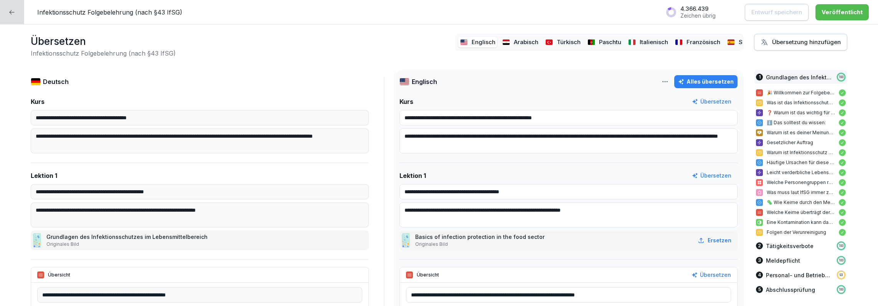
click at [677, 15] on icon at bounding box center [671, 12] width 11 height 11
click at [11, 13] on icon at bounding box center [12, 12] width 5 height 4
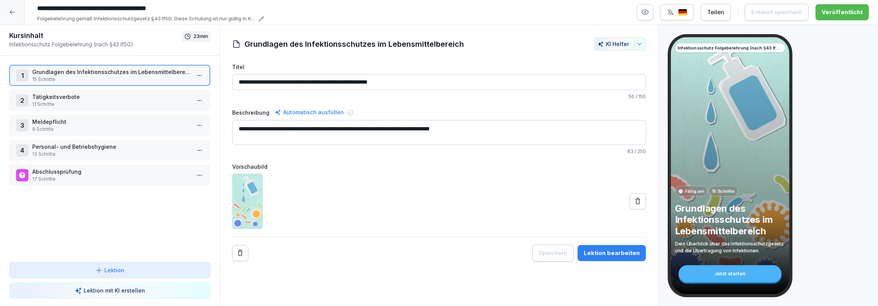
click at [11, 16] on div at bounding box center [12, 12] width 25 height 25
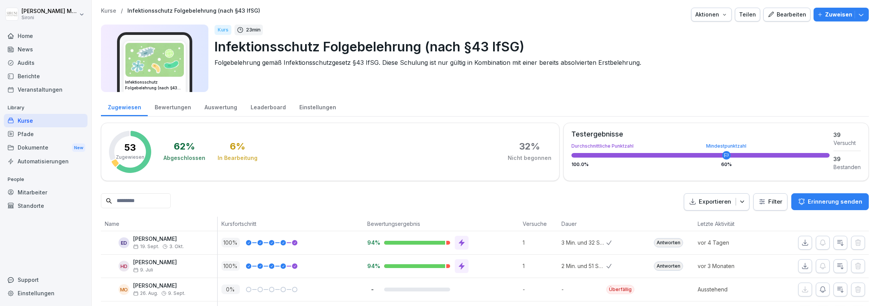
click at [35, 118] on div "Kurse" at bounding box center [46, 120] width 84 height 13
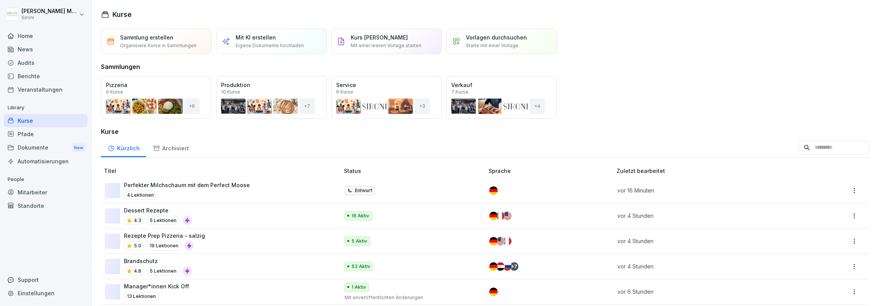
click at [27, 122] on div "Kurse" at bounding box center [46, 120] width 84 height 13
click at [0, 0] on div "Öffnen" at bounding box center [0, 0] width 0 height 0
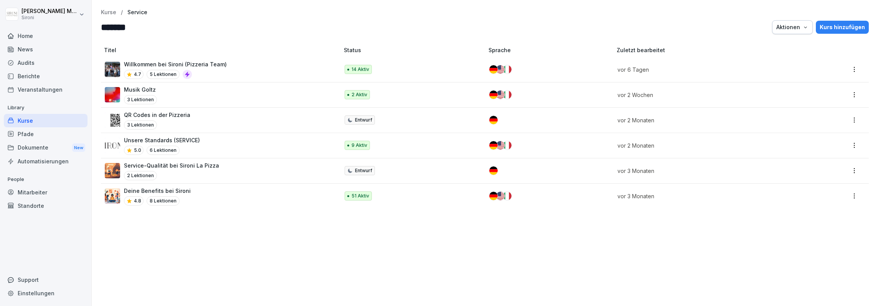
click at [833, 30] on div "Kurs hinzufügen" at bounding box center [842, 27] width 45 height 8
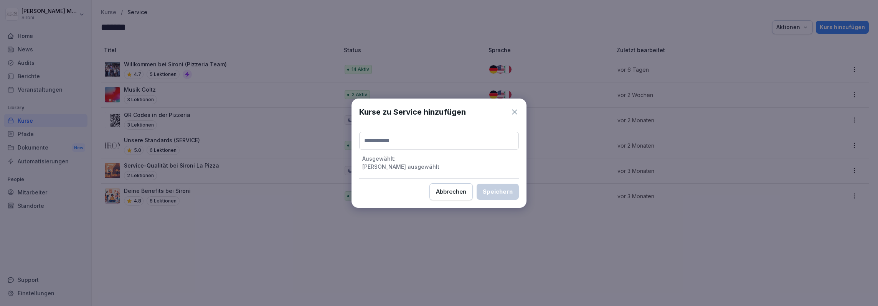
click at [444, 145] on input at bounding box center [439, 141] width 160 height 18
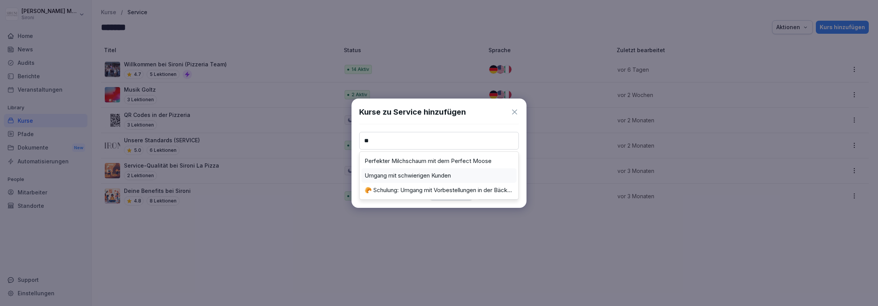
type input "**"
click at [408, 177] on label "Umgang mit schwierigen Kunden" at bounding box center [408, 175] width 86 height 7
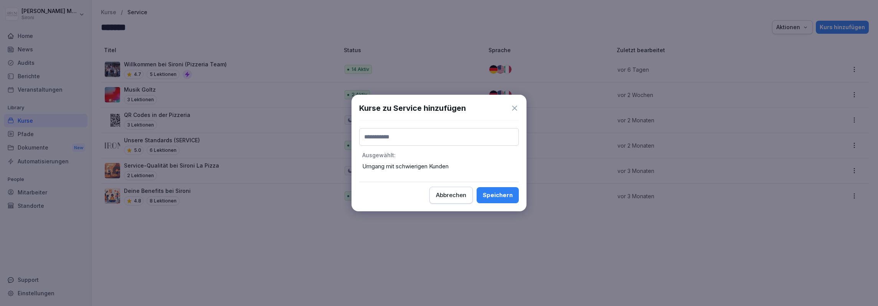
click at [496, 192] on div "Speichern" at bounding box center [498, 195] width 30 height 8
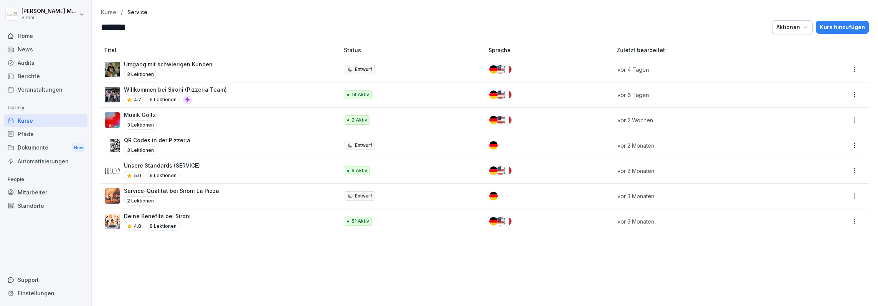
click at [109, 13] on p "Kurse" at bounding box center [108, 12] width 15 height 7
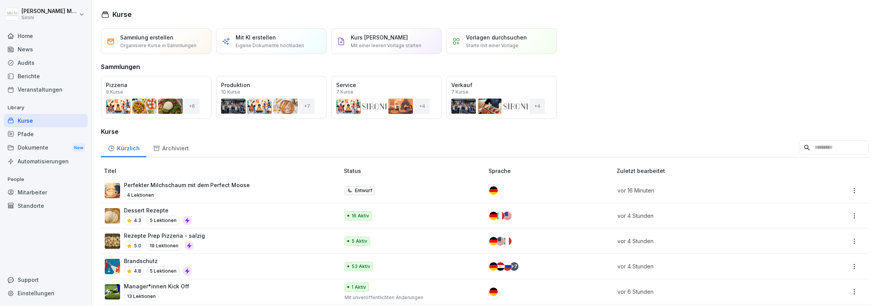
click at [0, 0] on div "Öffnen" at bounding box center [0, 0] width 0 height 0
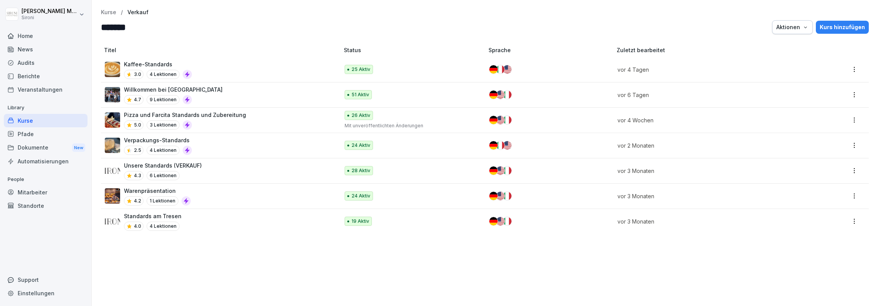
click at [837, 25] on div "Kurs hinzufügen" at bounding box center [842, 27] width 45 height 8
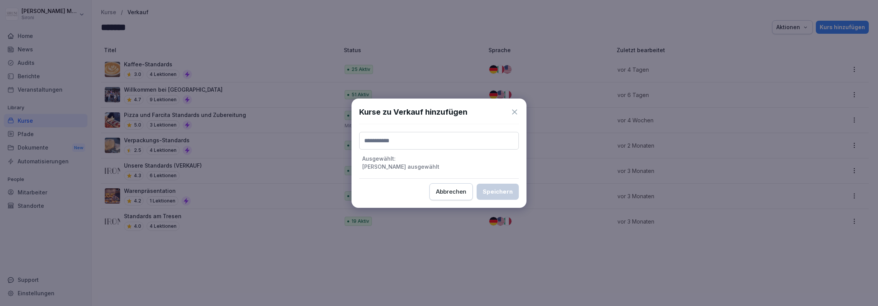
click at [376, 150] on div "Ausgewählt : [PERSON_NAME] ausgewählt" at bounding box center [439, 151] width 160 height 39
click at [376, 140] on input at bounding box center [439, 141] width 160 height 18
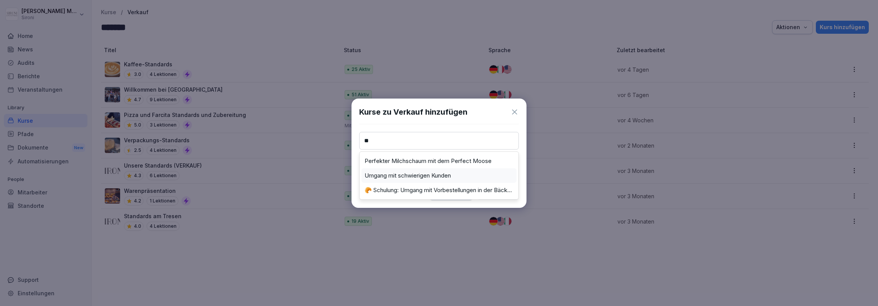
type input "**"
click at [377, 170] on div "Umgang mit schwierigen Kunden" at bounding box center [439, 175] width 155 height 15
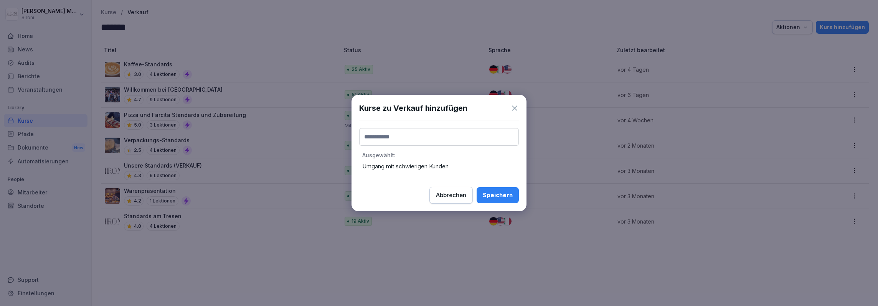
click at [502, 191] on div "Speichern" at bounding box center [498, 195] width 30 height 8
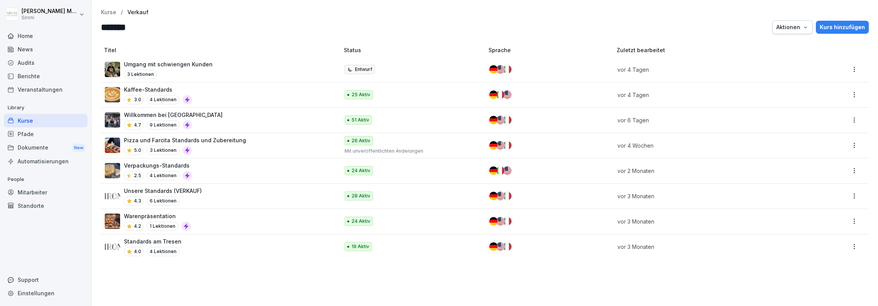
click at [30, 124] on div "Kurse" at bounding box center [46, 120] width 84 height 13
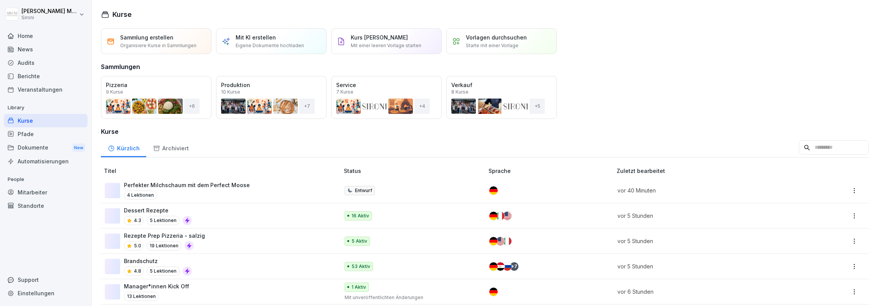
click at [160, 63] on div "Sammlungen" at bounding box center [485, 65] width 768 height 13
